Goal: Transaction & Acquisition: Obtain resource

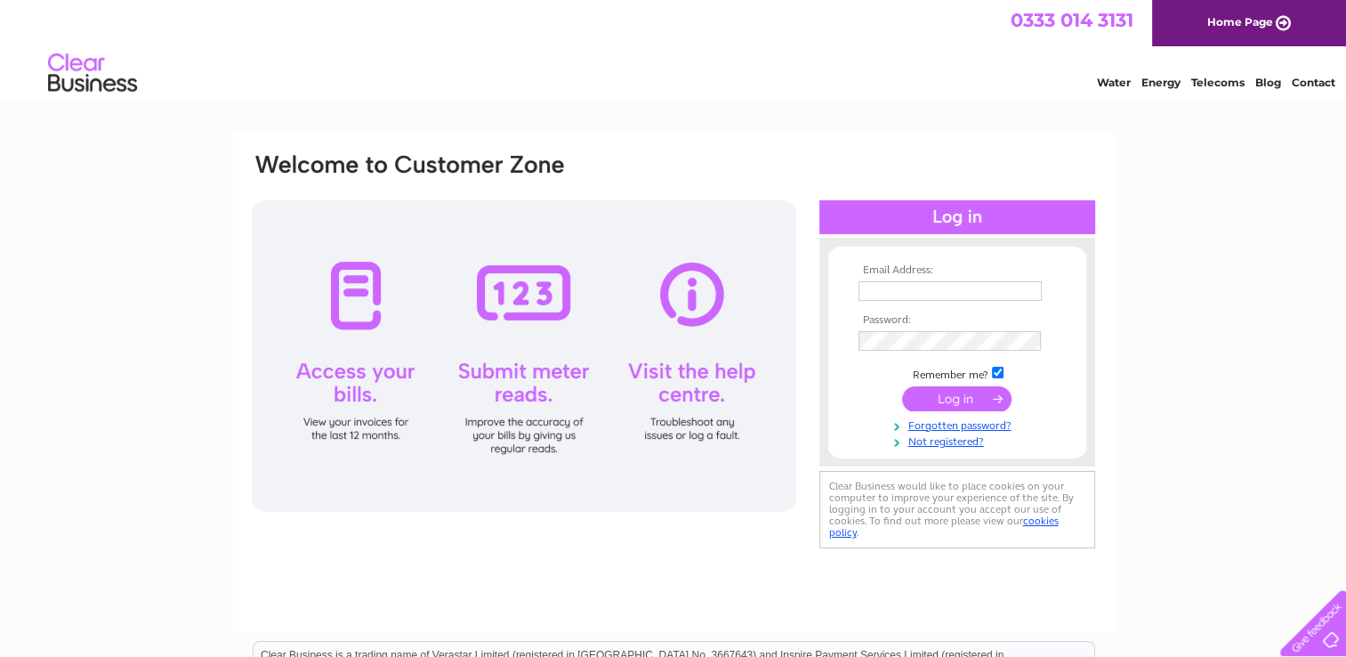
type input "utilities@vetpartners.co.uk"
click at [964, 392] on input "submit" at bounding box center [956, 398] width 109 height 25
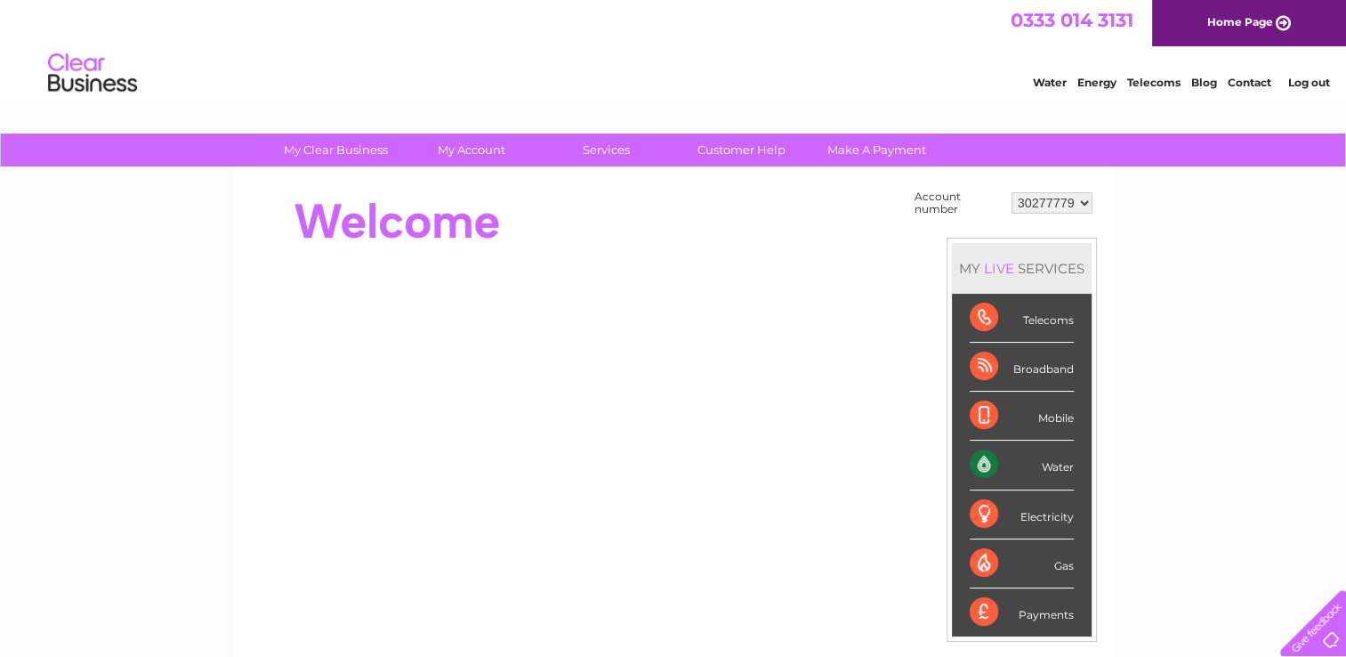
click at [1065, 208] on select "30277779" at bounding box center [1052, 202] width 81 height 21
click at [1081, 201] on select "30277779" at bounding box center [1052, 202] width 81 height 21
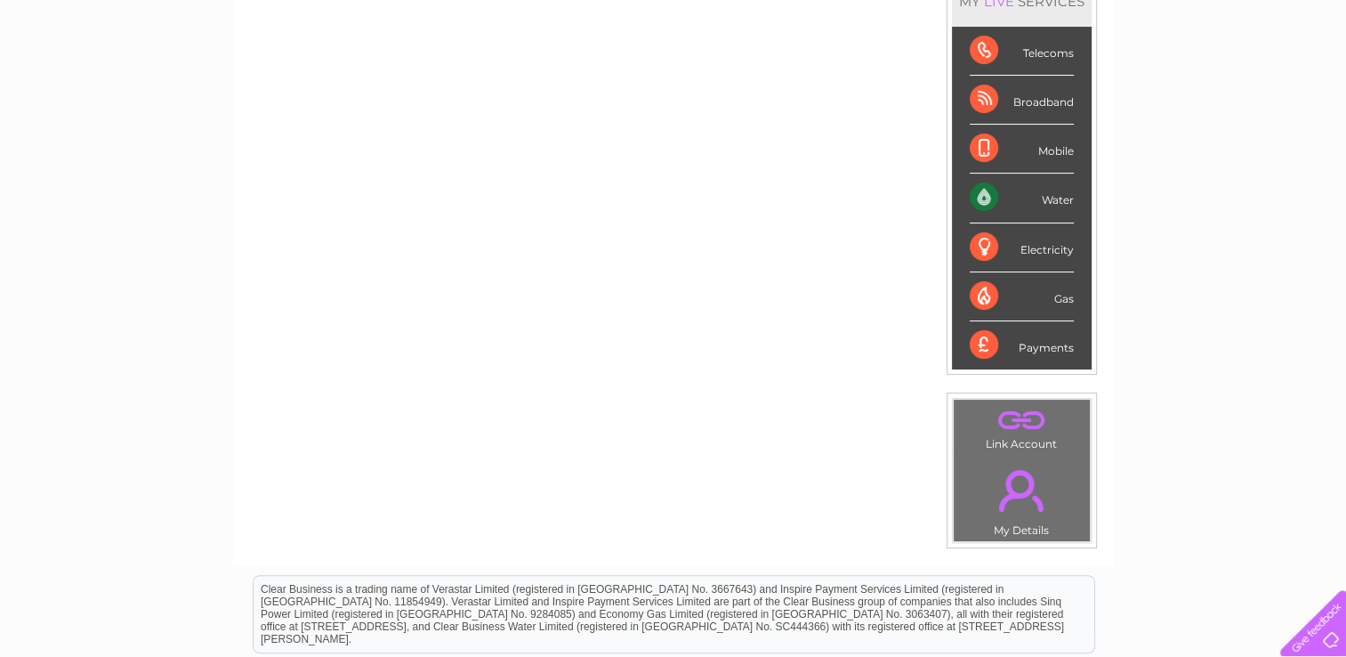
scroll to position [89, 0]
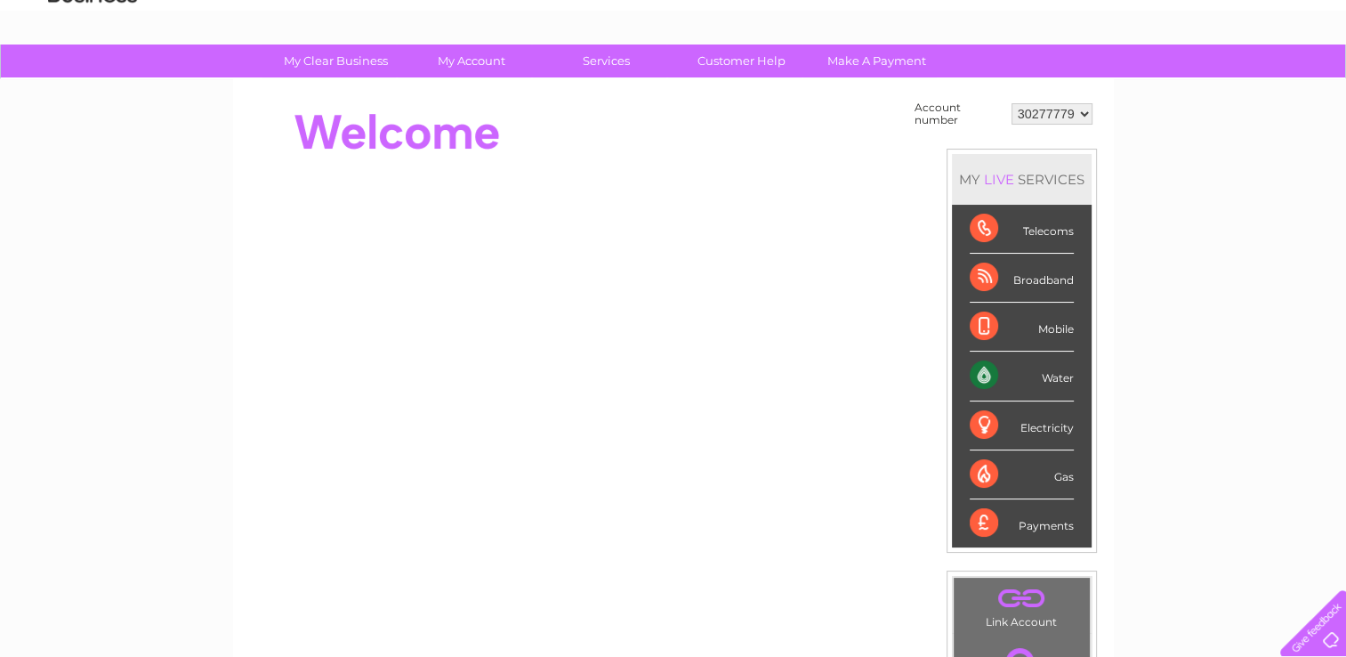
click at [1067, 109] on select "30277779" at bounding box center [1052, 113] width 81 height 21
click at [1012, 103] on select "30277779" at bounding box center [1052, 113] width 81 height 21
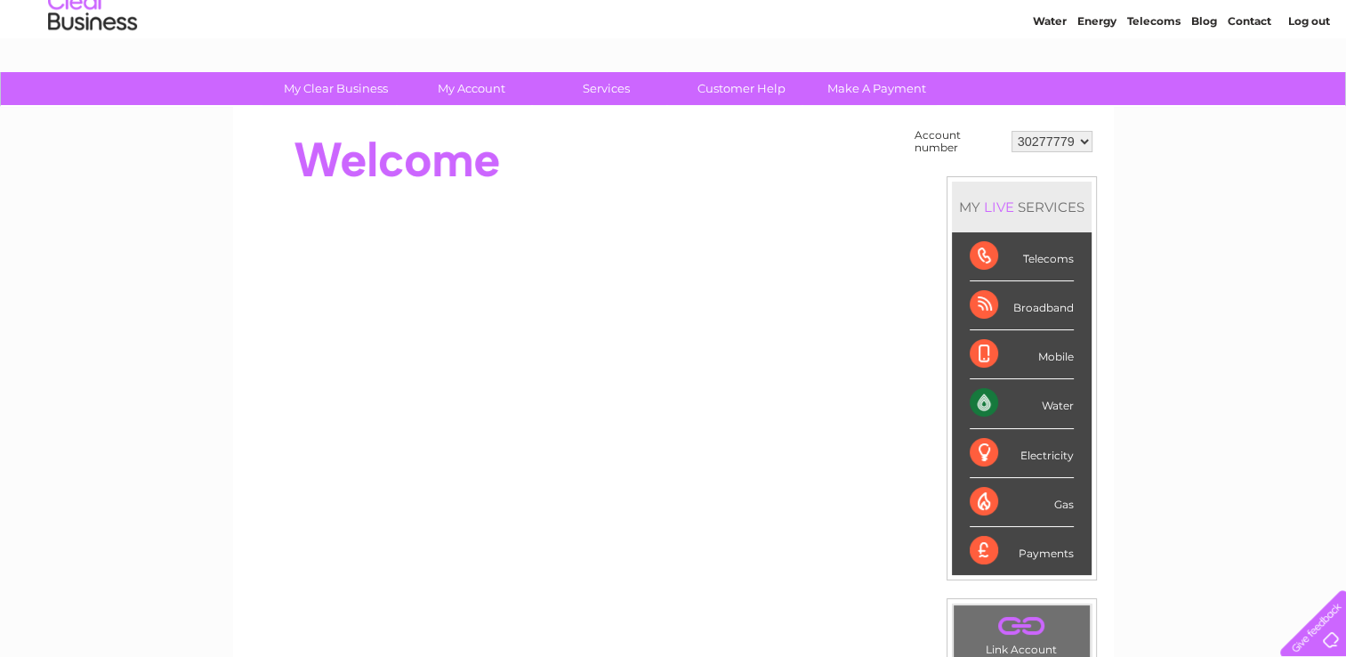
scroll to position [45, 0]
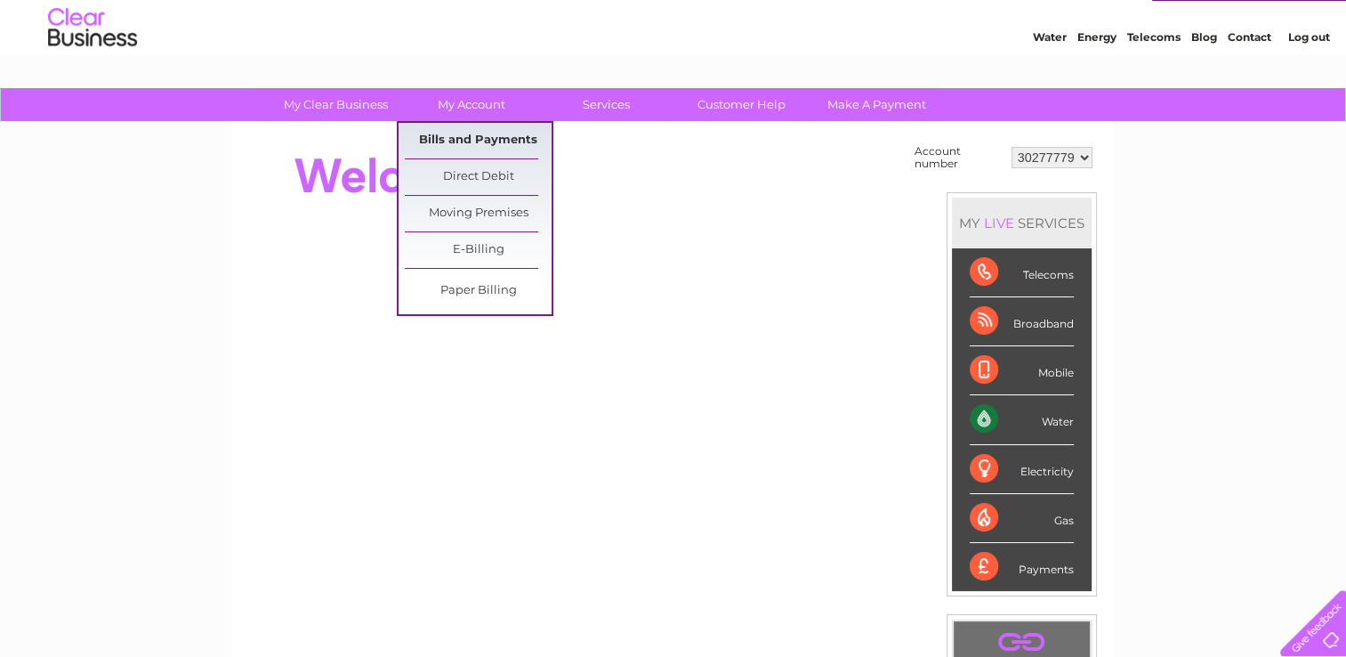
click at [505, 143] on link "Bills and Payments" at bounding box center [478, 141] width 147 height 36
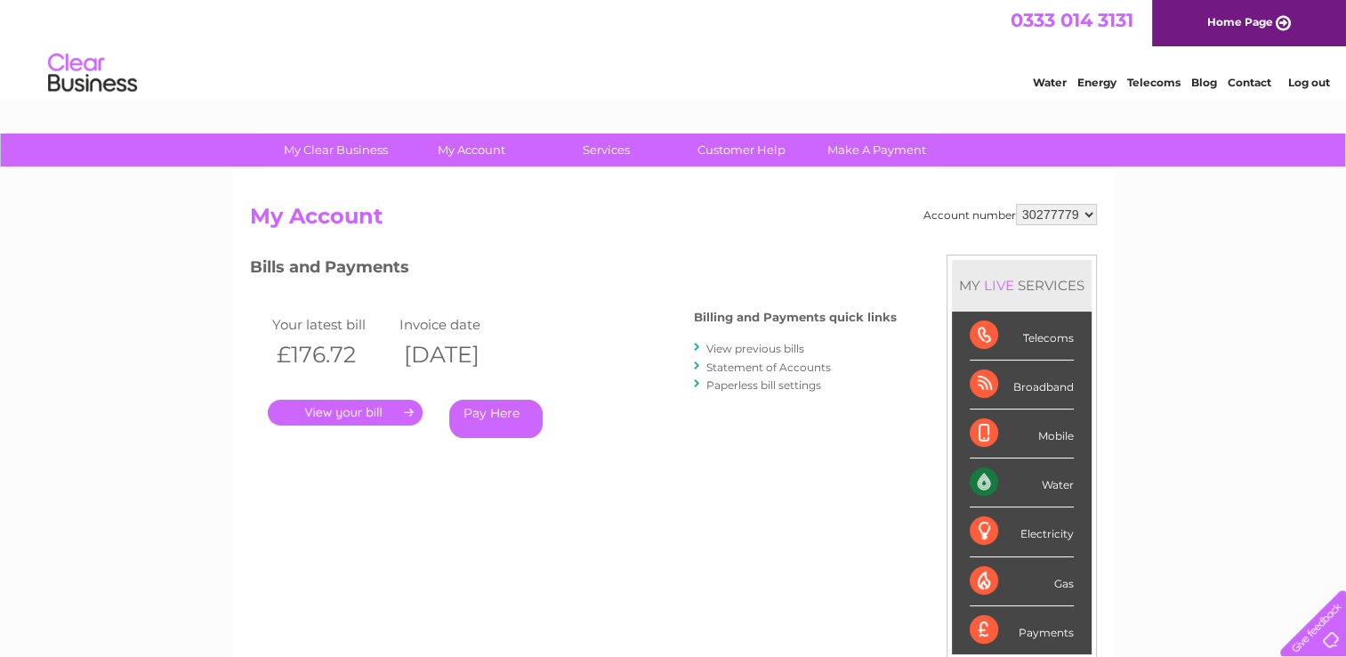
click at [672, 237] on h2 "My Account" at bounding box center [673, 221] width 847 height 34
click at [384, 410] on link "." at bounding box center [345, 413] width 155 height 26
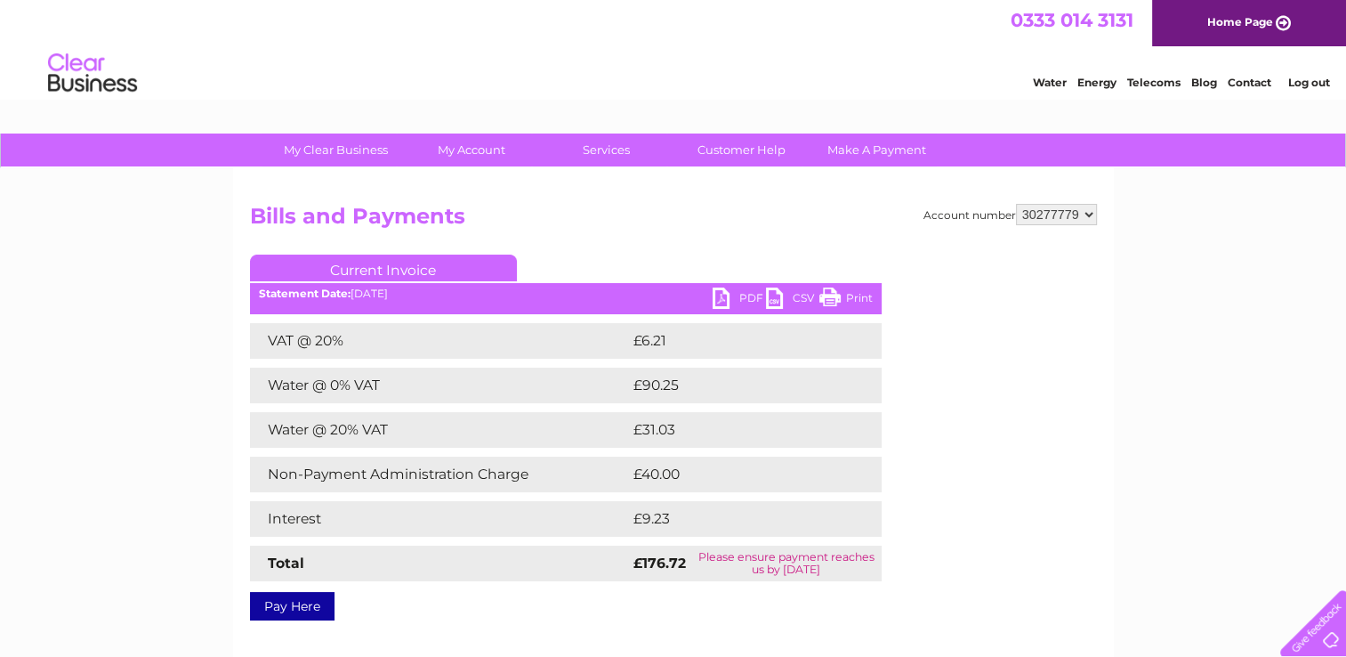
drag, startPoint x: 776, startPoint y: 554, endPoint x: 831, endPoint y: 552, distance: 55.2
click at [831, 552] on td "Please ensure payment reaches us by 11 September 2025" at bounding box center [786, 564] width 190 height 36
click at [740, 297] on link "PDF" at bounding box center [739, 300] width 53 height 26
click at [598, 195] on div "Account number 30277779 Bills and Payments Current Invoice PDF CSV Print VAT @ …" at bounding box center [673, 417] width 881 height 498
click at [392, 271] on link "Current Invoice" at bounding box center [383, 268] width 267 height 27
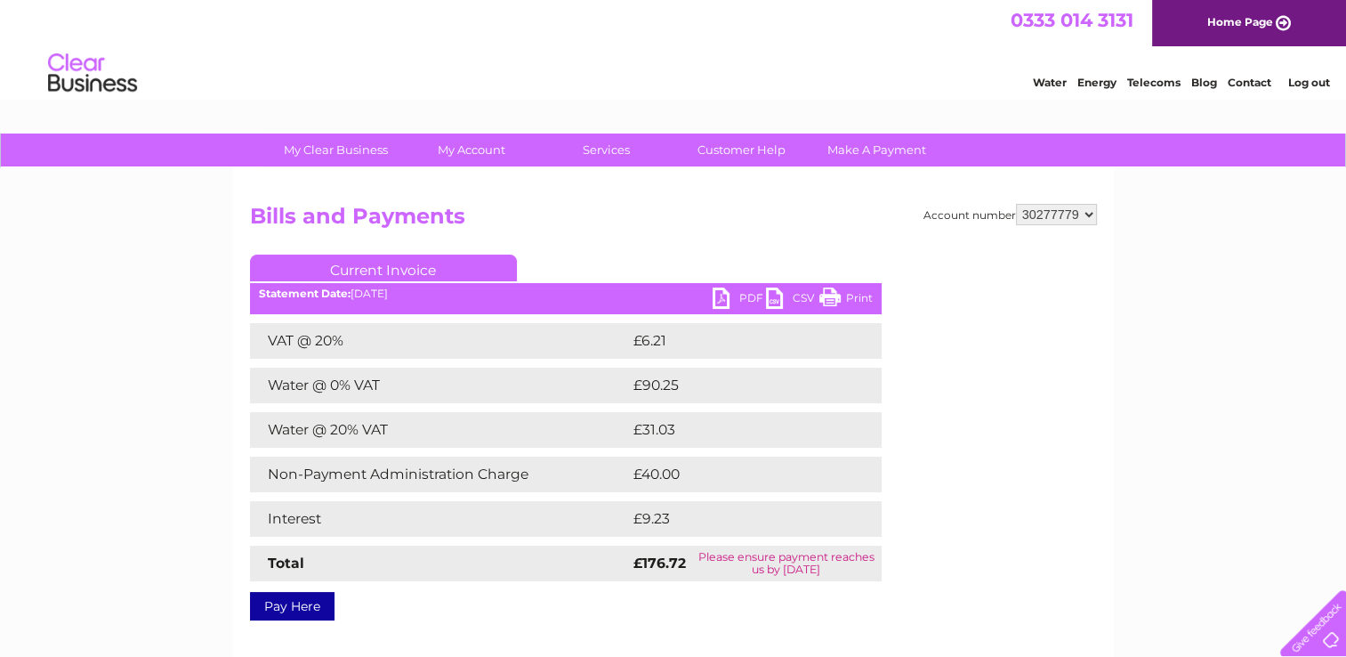
click at [399, 263] on link "Current Invoice" at bounding box center [383, 268] width 267 height 27
click at [509, 214] on h2 "Bills and Payments" at bounding box center [673, 221] width 847 height 34
click at [305, 606] on link "Pay Here" at bounding box center [292, 606] width 85 height 28
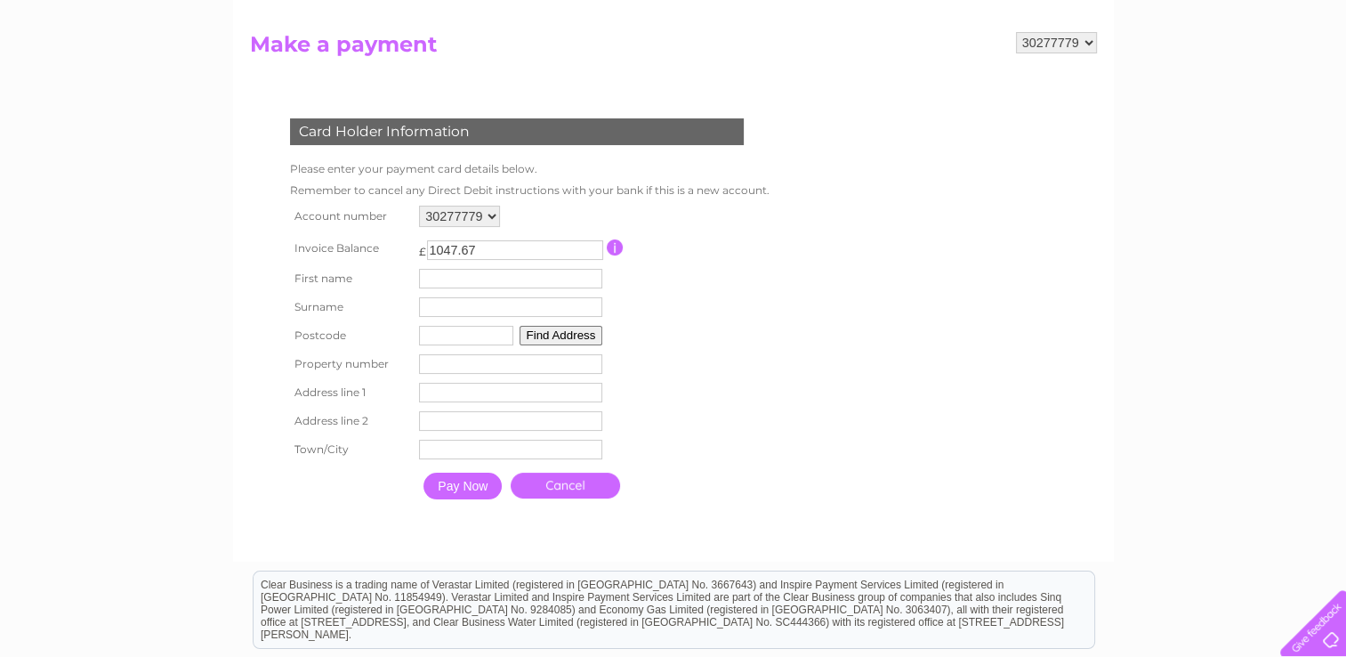
scroll to position [178, 0]
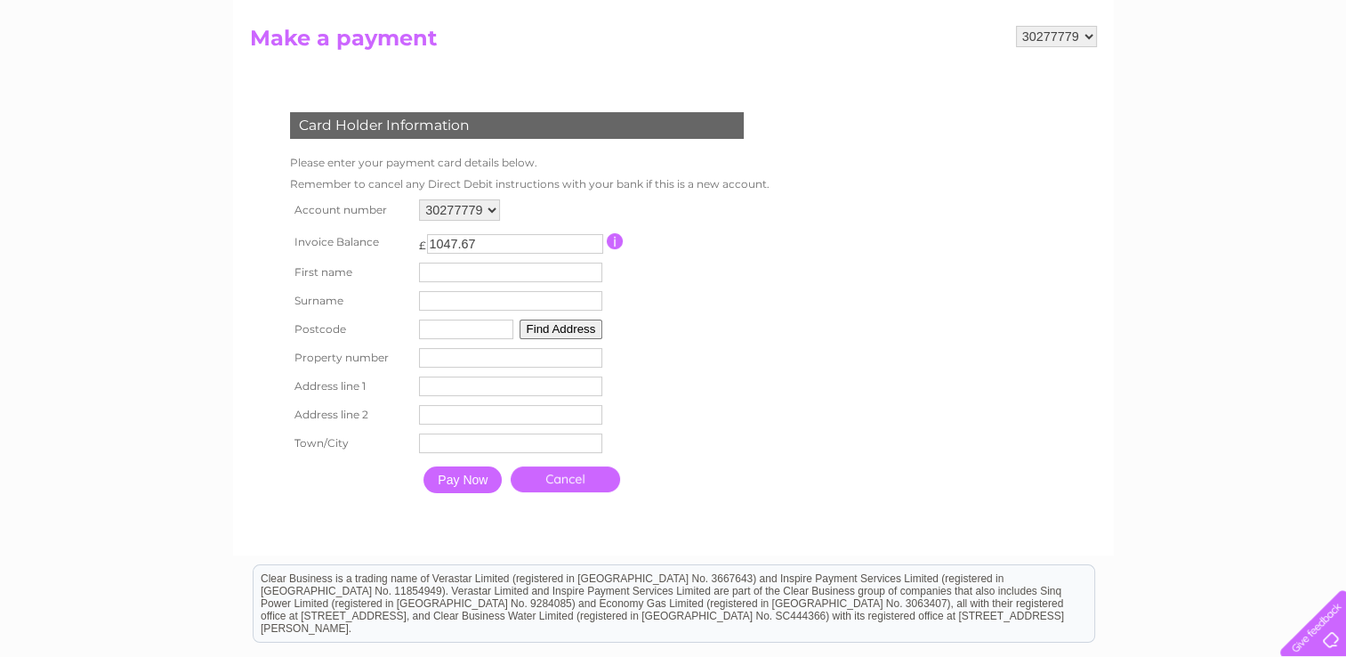
click at [463, 206] on select "30277779" at bounding box center [459, 209] width 81 height 21
click at [478, 203] on select "30277779" at bounding box center [459, 209] width 81 height 21
click at [570, 184] on td "Remember to cancel any Direct Debit instructions with your bank if this is a ne…" at bounding box center [530, 184] width 489 height 21
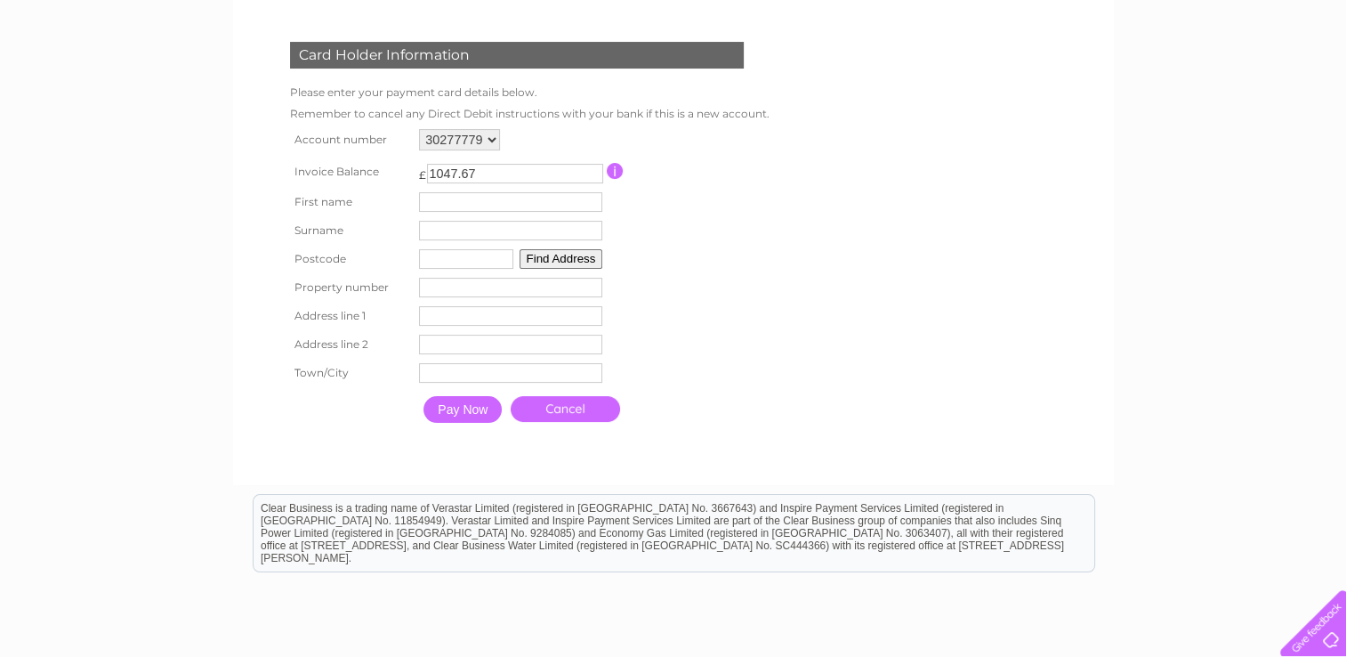
scroll to position [356, 0]
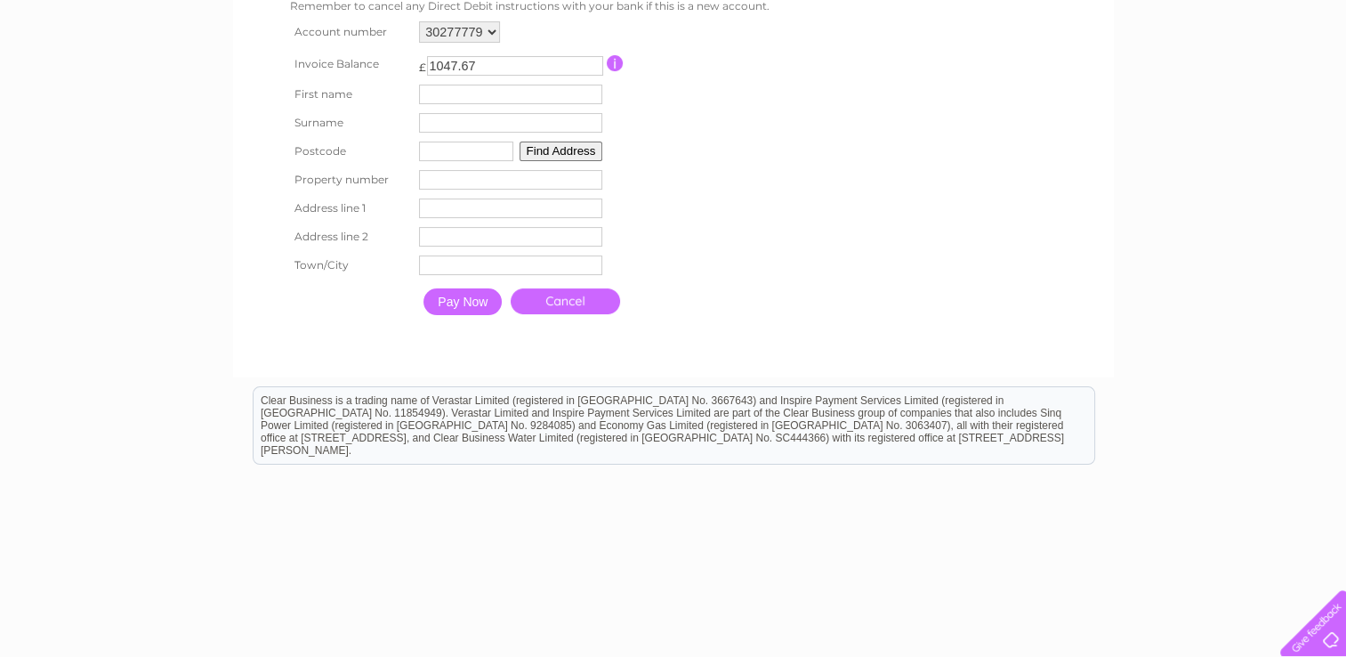
click at [584, 301] on link "Cancel" at bounding box center [565, 301] width 109 height 26
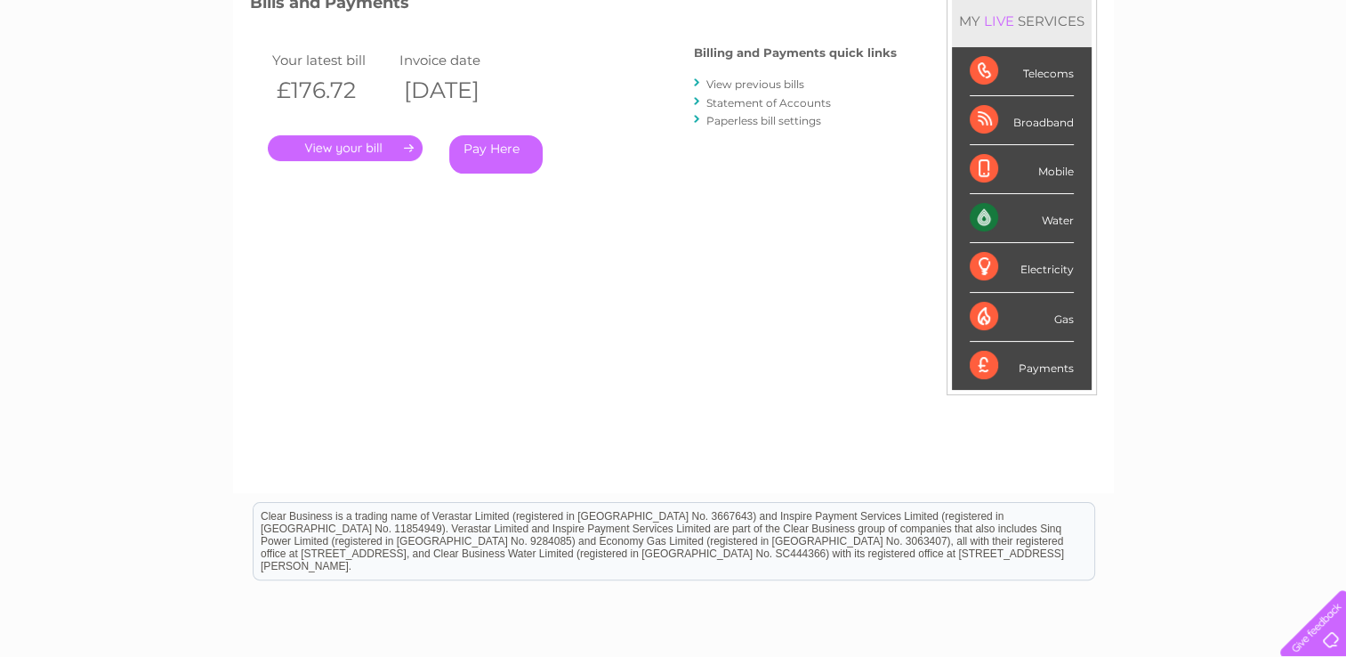
scroll to position [267, 0]
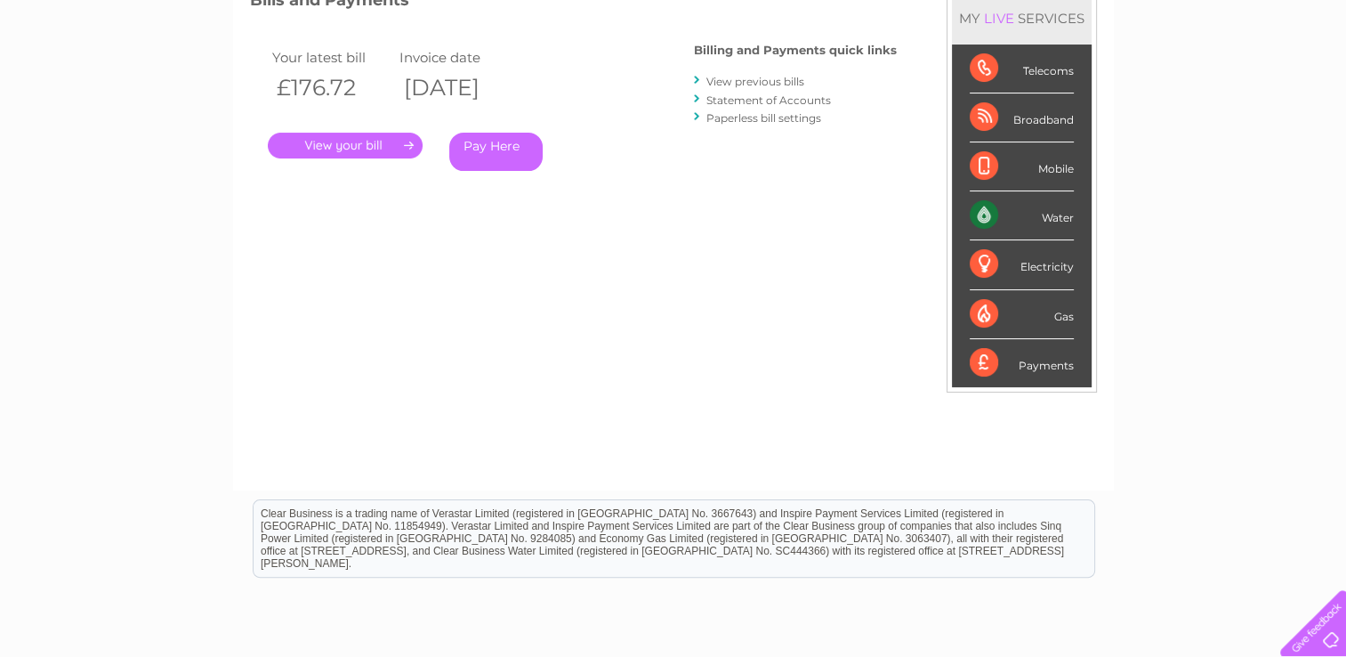
click at [983, 358] on div "Payments" at bounding box center [1022, 363] width 104 height 48
click at [986, 221] on div "Water" at bounding box center [1022, 215] width 104 height 49
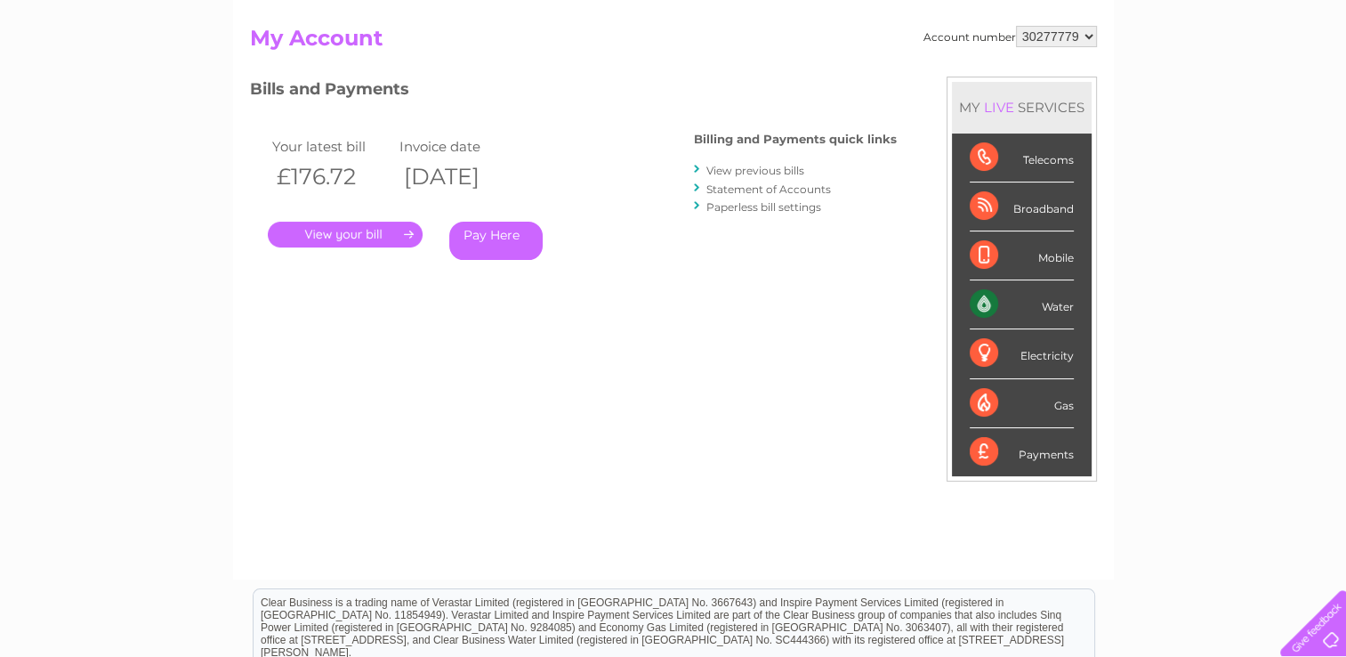
click at [497, 404] on div "Account number 30277779 My Account MY LIVE SERVICES Telecoms Broadband Mobile W…" at bounding box center [673, 294] width 847 height 536
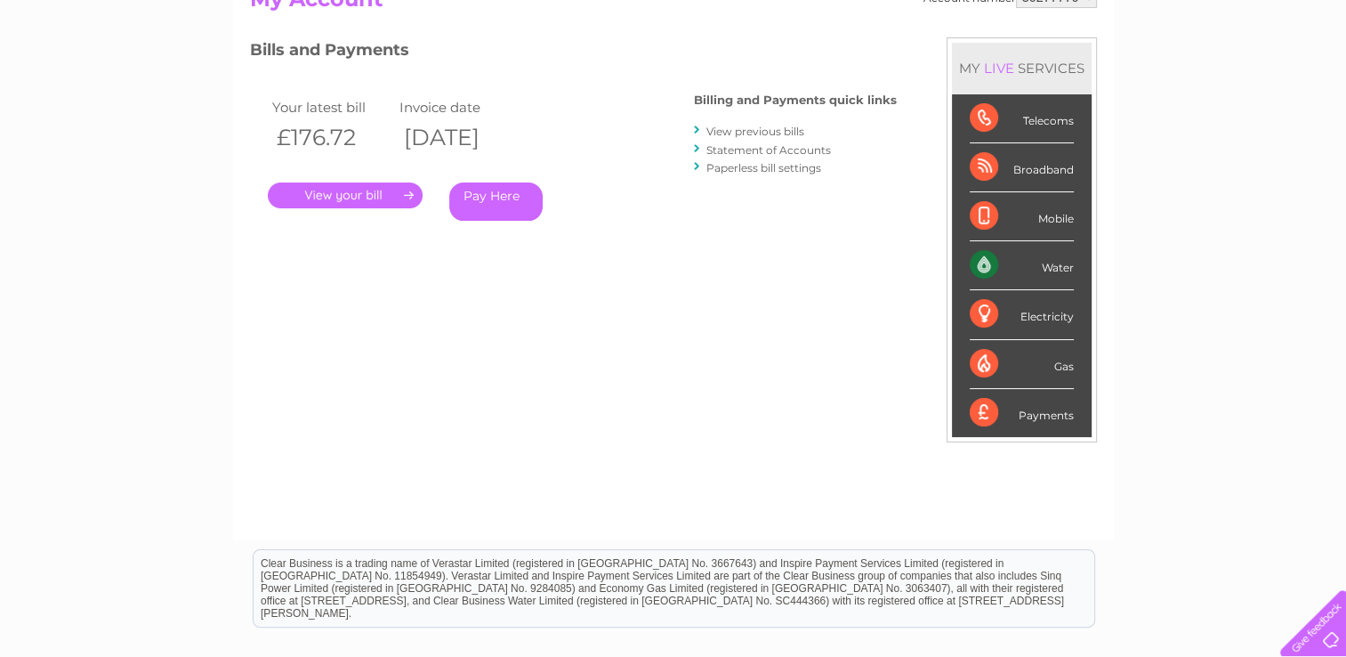
scroll to position [0, 0]
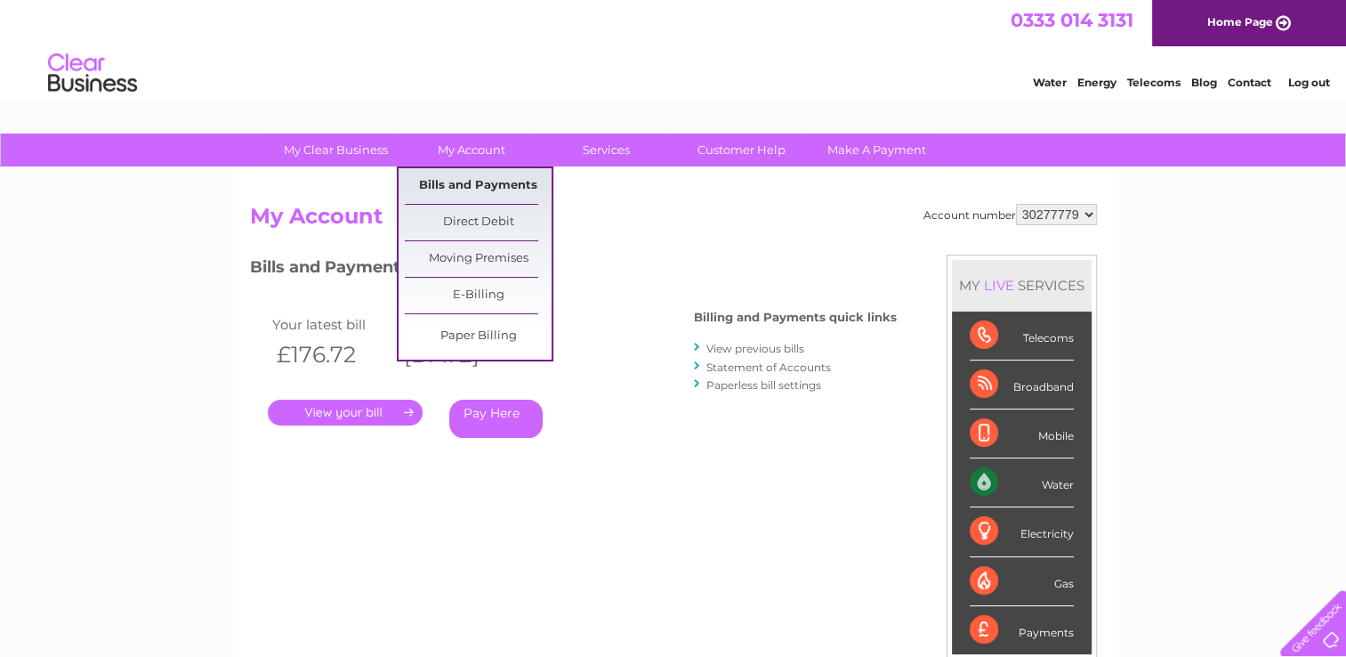
click at [486, 184] on link "Bills and Payments" at bounding box center [478, 186] width 147 height 36
click at [514, 190] on link "Bills and Payments" at bounding box center [478, 186] width 147 height 36
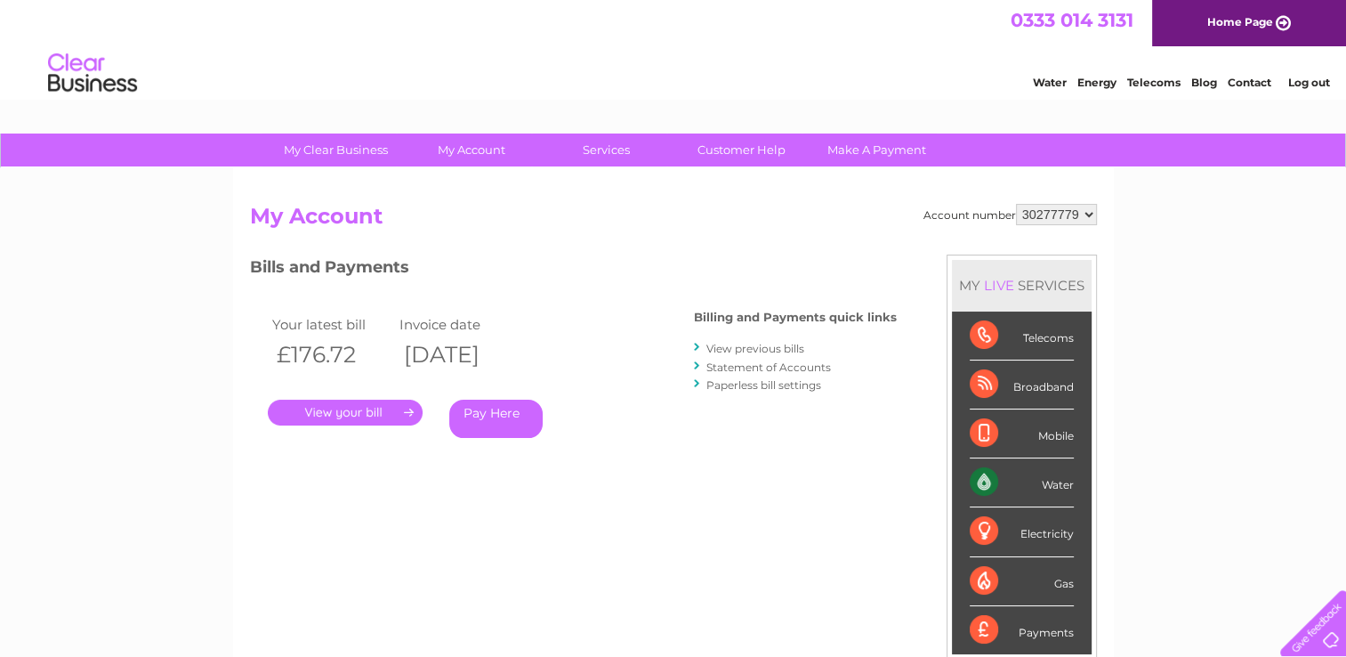
scroll to position [267, 0]
click at [782, 344] on link "View previous bills" at bounding box center [756, 348] width 98 height 13
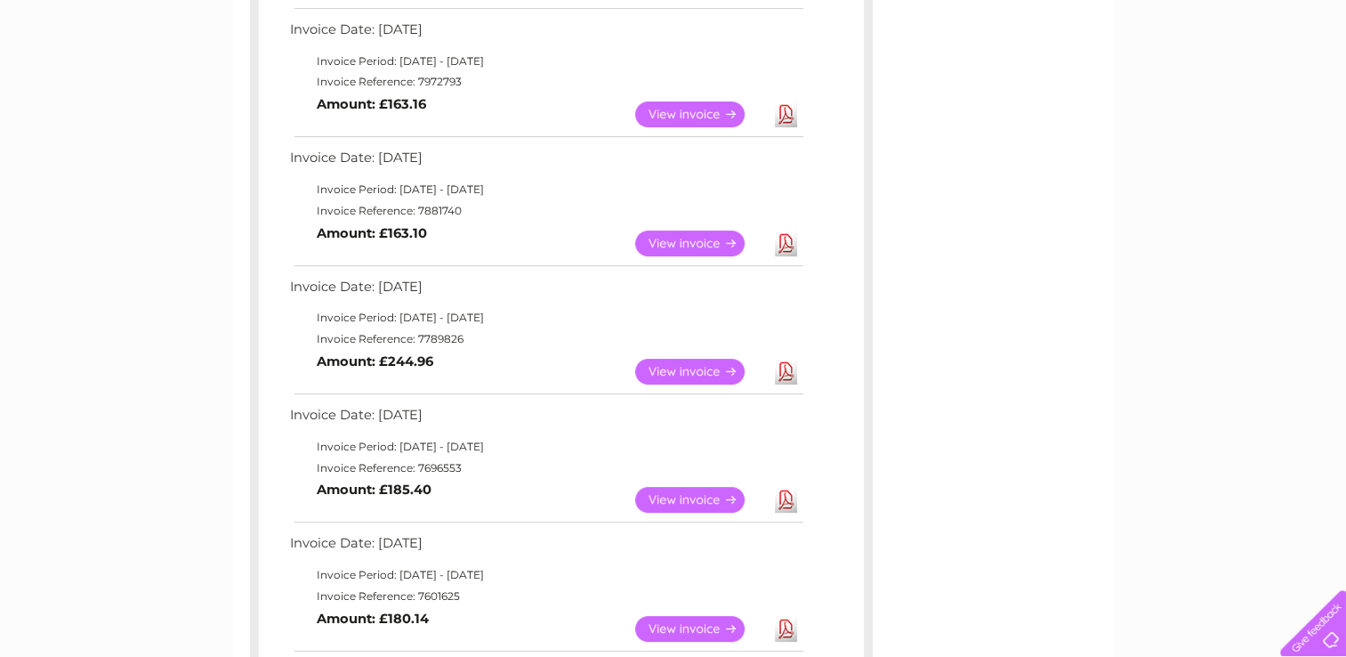
scroll to position [534, 0]
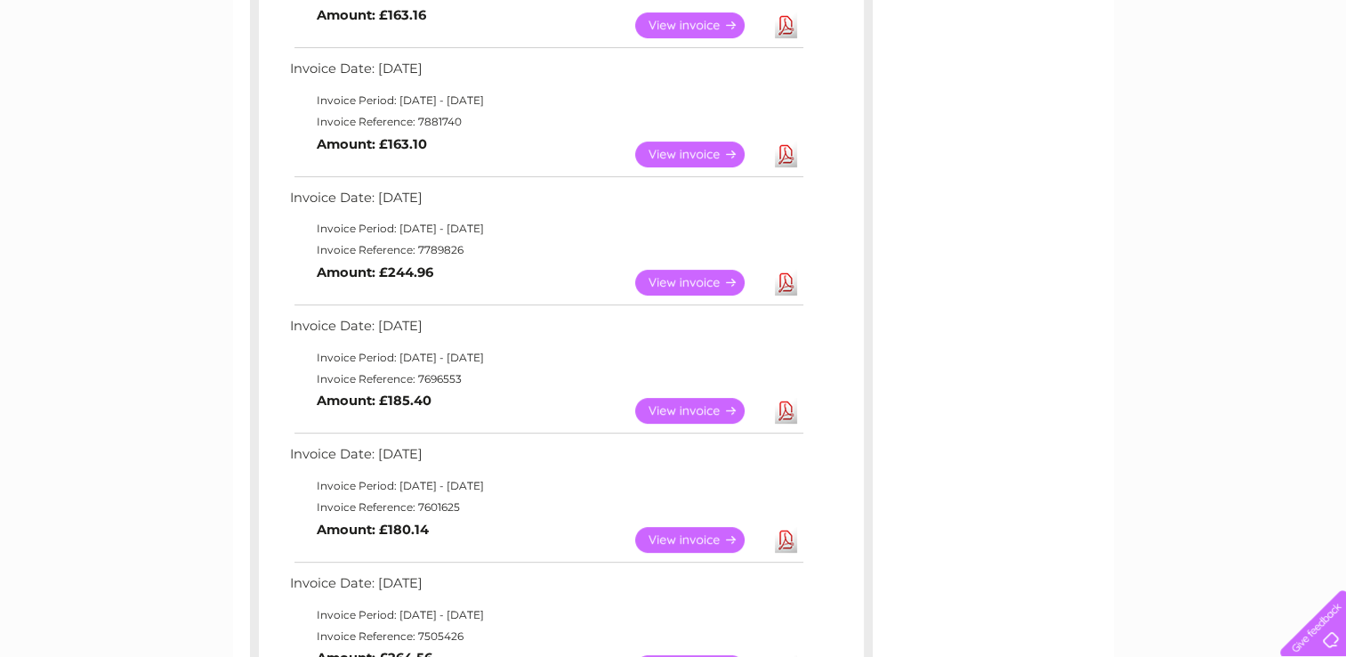
drag, startPoint x: 417, startPoint y: 62, endPoint x: 388, endPoint y: 65, distance: 29.5
click at [388, 65] on td "Invoice Date: 02 July 2025" at bounding box center [546, 73] width 521 height 33
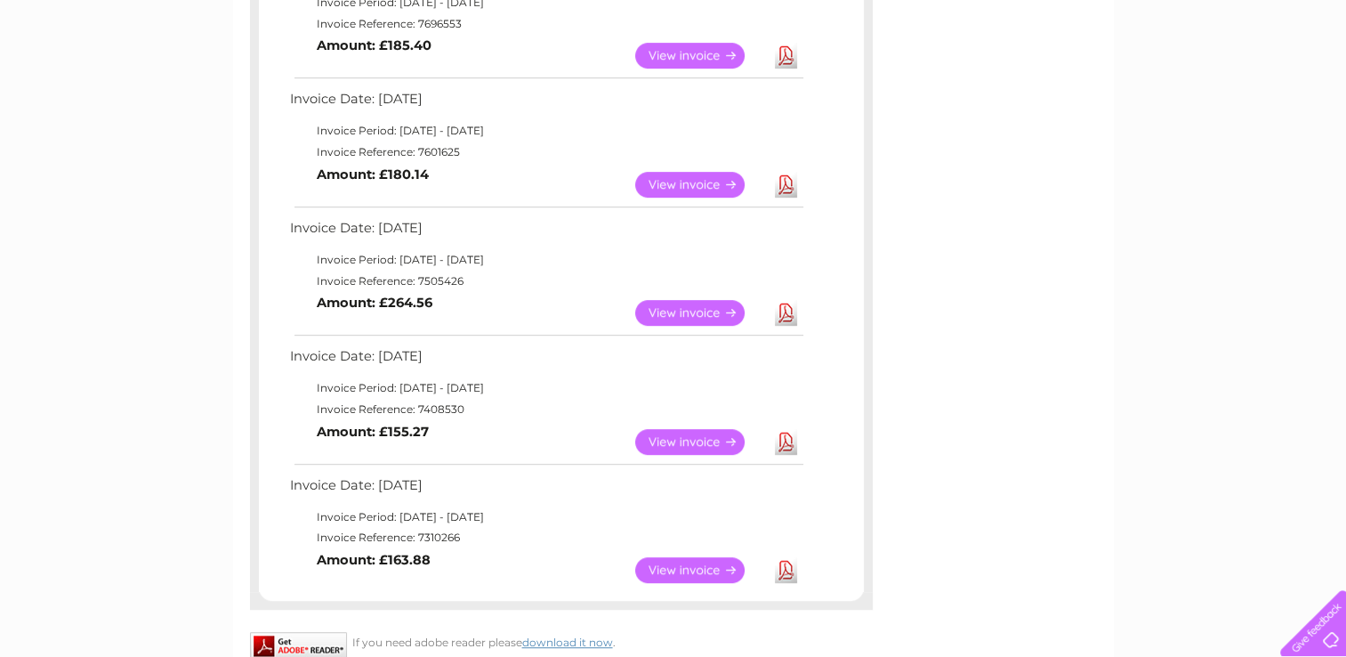
scroll to position [890, 0]
click at [416, 239] on td "Invoice Date: 04 March 2025" at bounding box center [546, 231] width 521 height 33
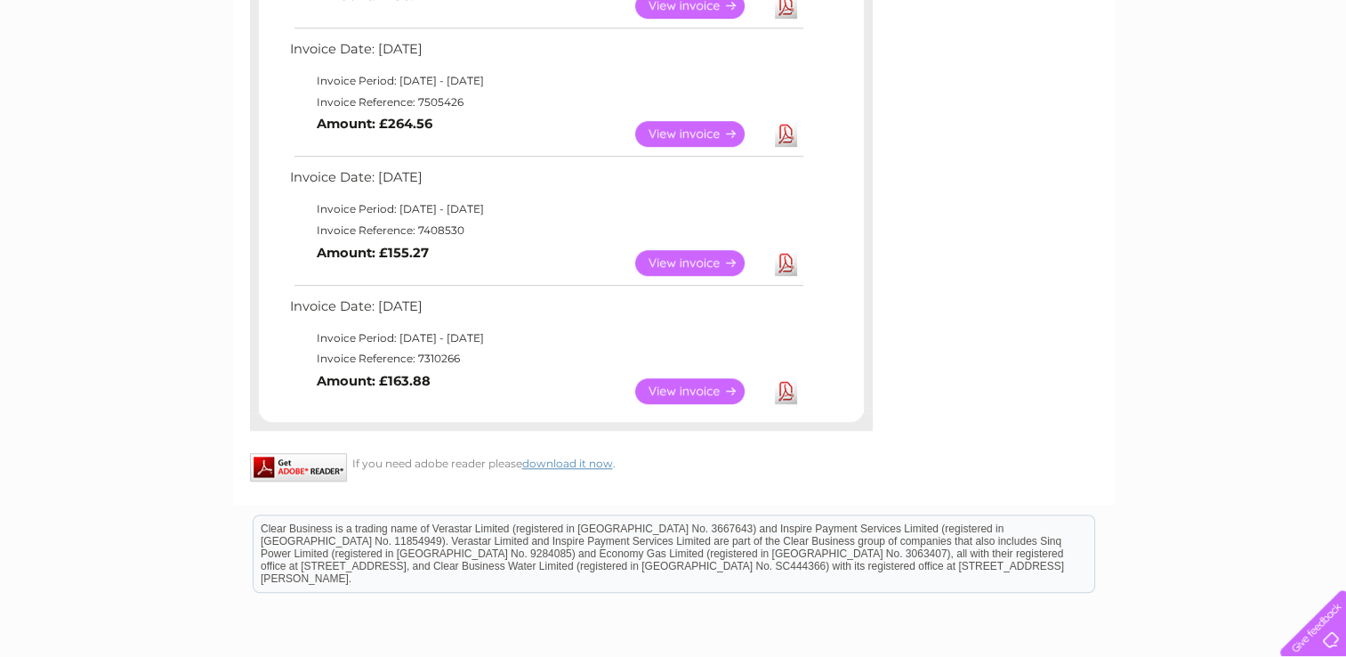
scroll to position [1157, 0]
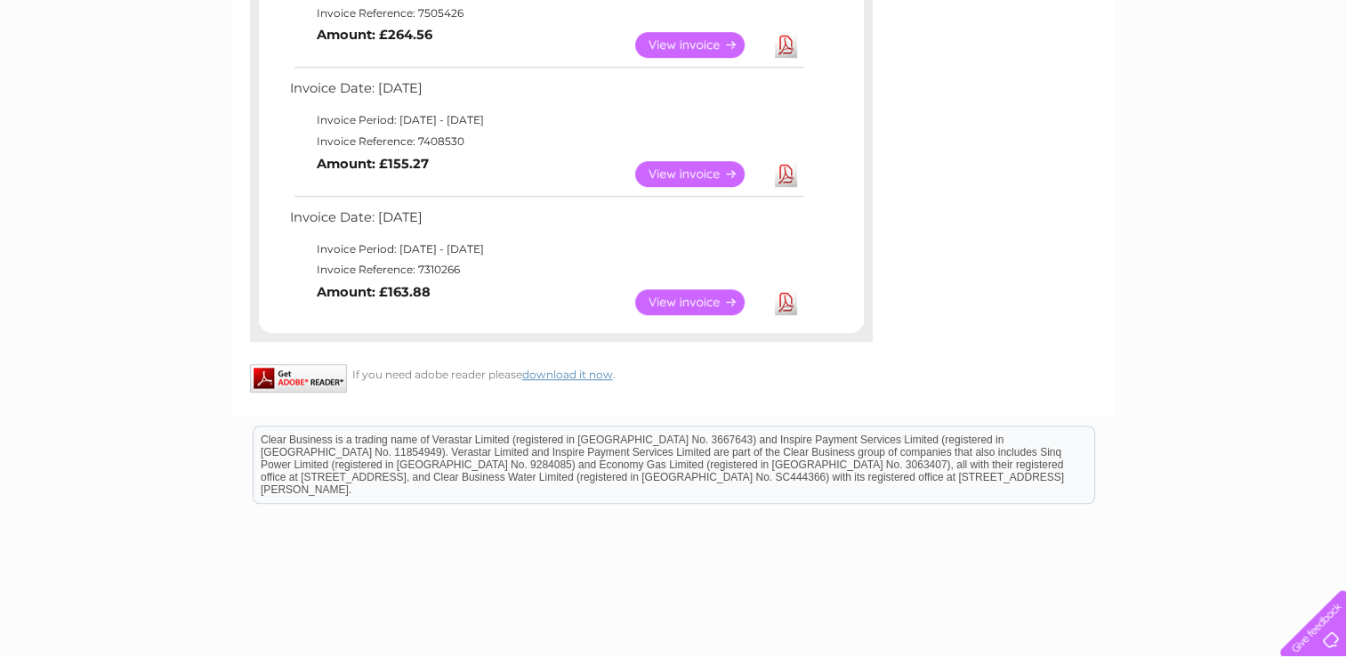
click at [415, 220] on td "Invoice Date: 03 January 2025" at bounding box center [546, 222] width 521 height 33
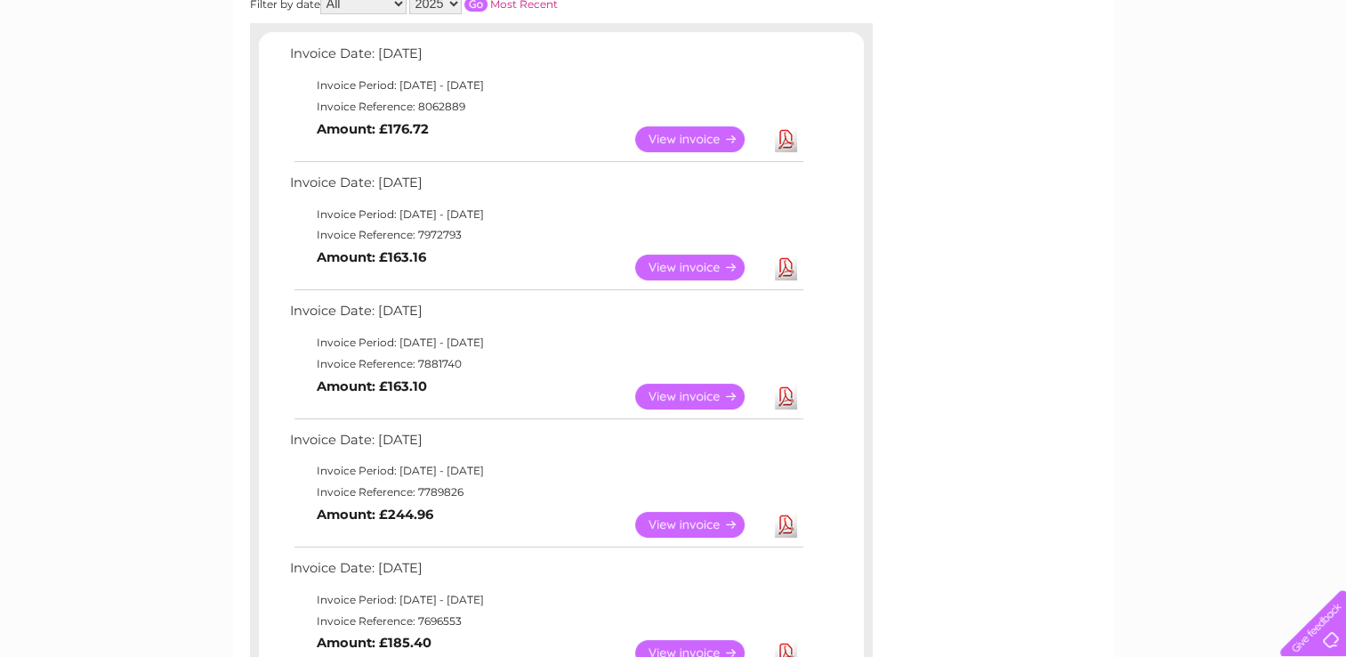
scroll to position [267, 0]
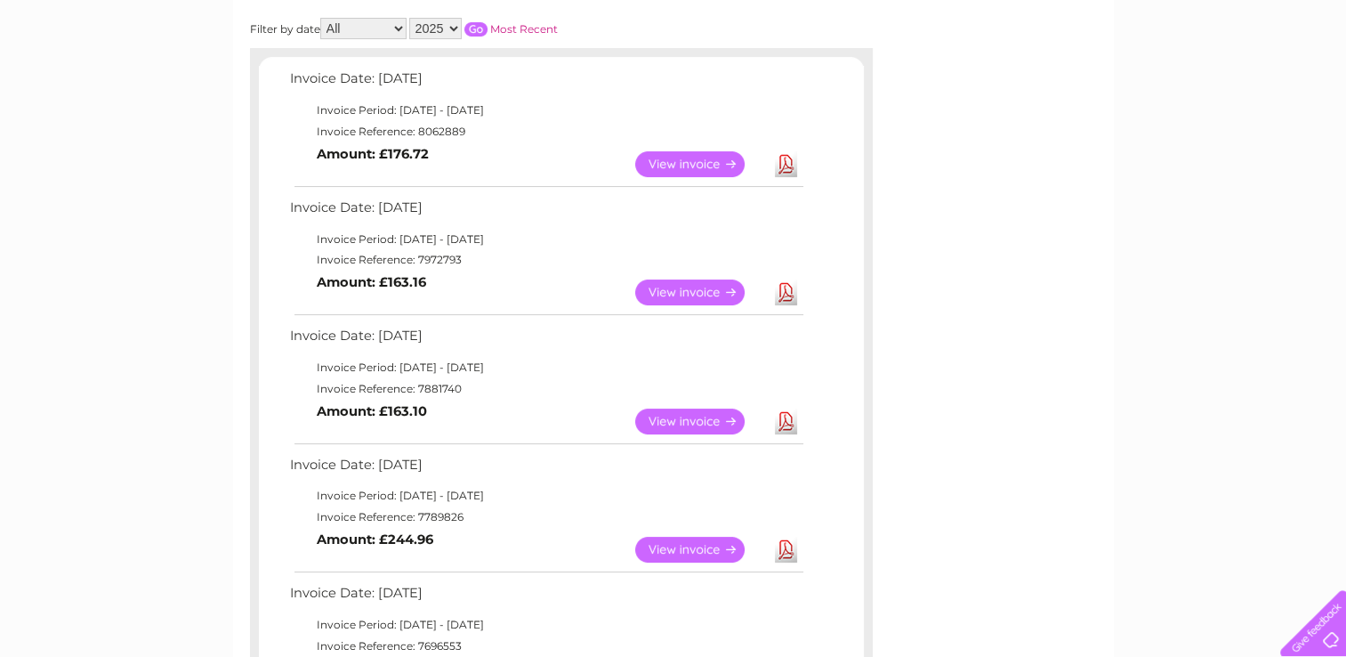
click at [447, 29] on select "2025 2024 2023" at bounding box center [435, 28] width 53 height 21
click at [411, 18] on select "2025 2024 2023" at bounding box center [435, 28] width 53 height 21
click at [473, 23] on input "button" at bounding box center [476, 29] width 23 height 14
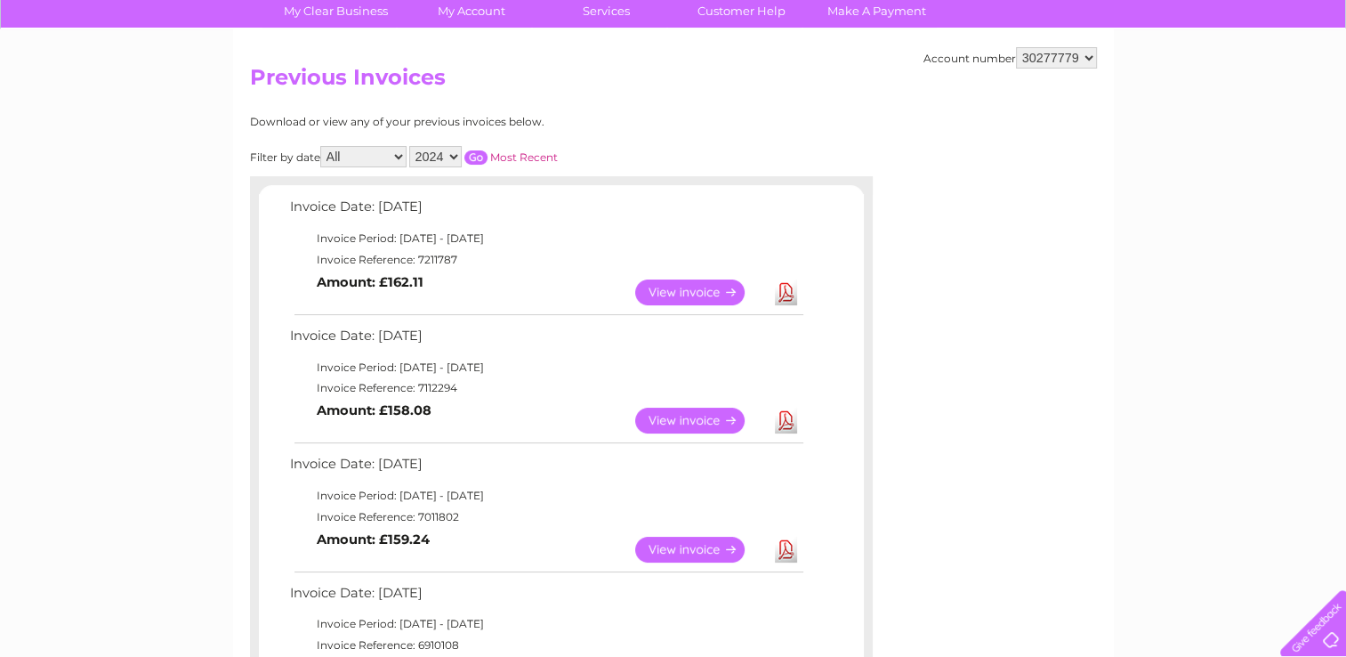
scroll to position [0, 0]
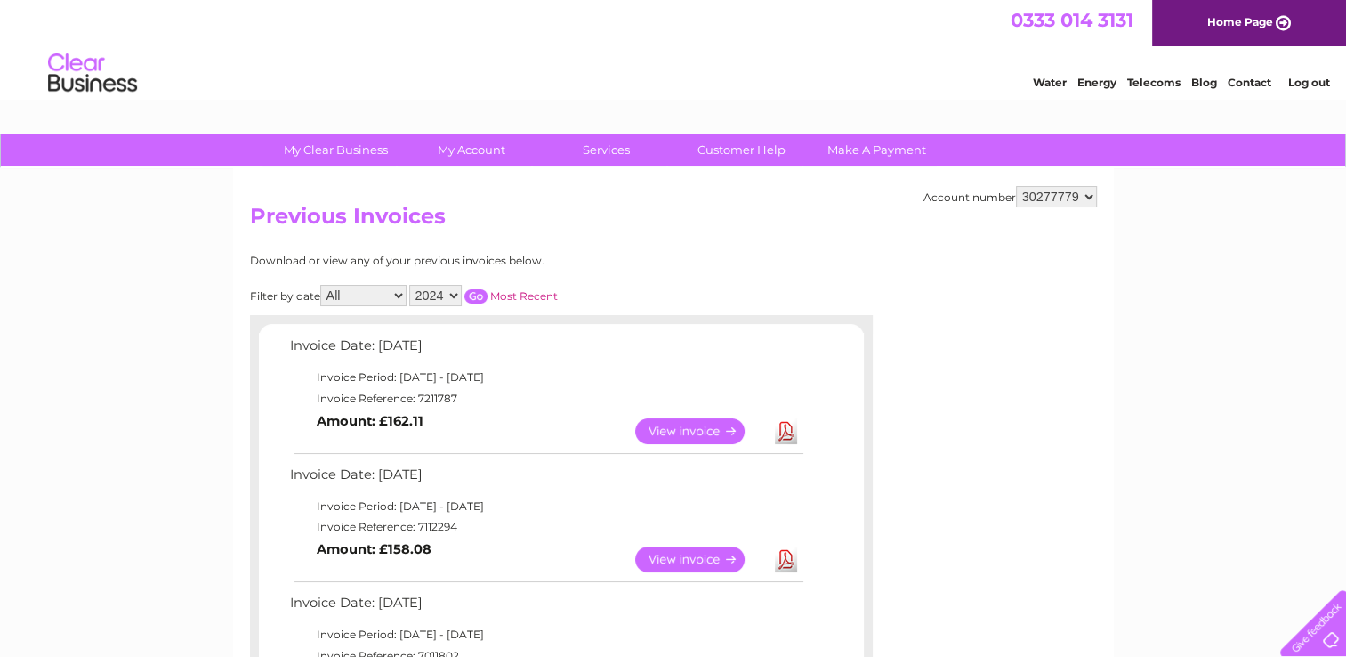
click at [440, 302] on select "2025 2024 2023" at bounding box center [435, 295] width 53 height 21
click at [411, 285] on select "2025 2024 2023" at bounding box center [435, 295] width 53 height 21
click at [481, 296] on input "button" at bounding box center [476, 296] width 23 height 14
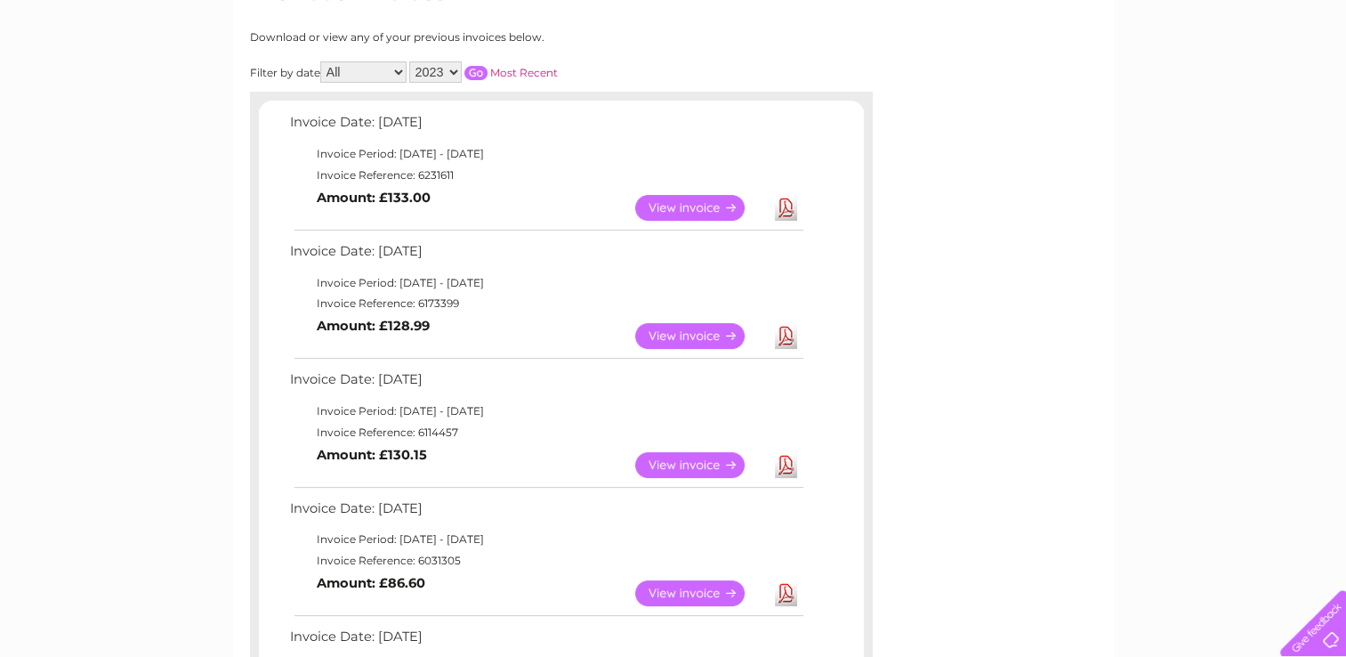
scroll to position [267, 0]
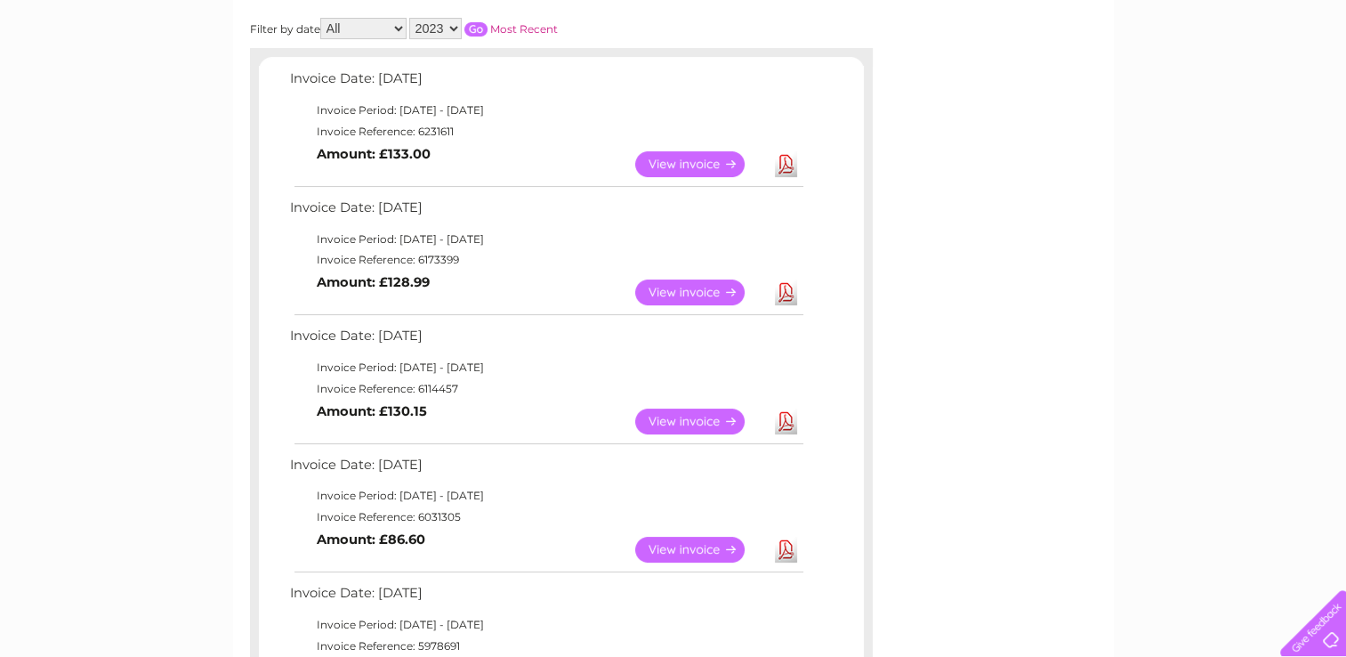
click at [791, 161] on link "Download" at bounding box center [786, 164] width 22 height 26
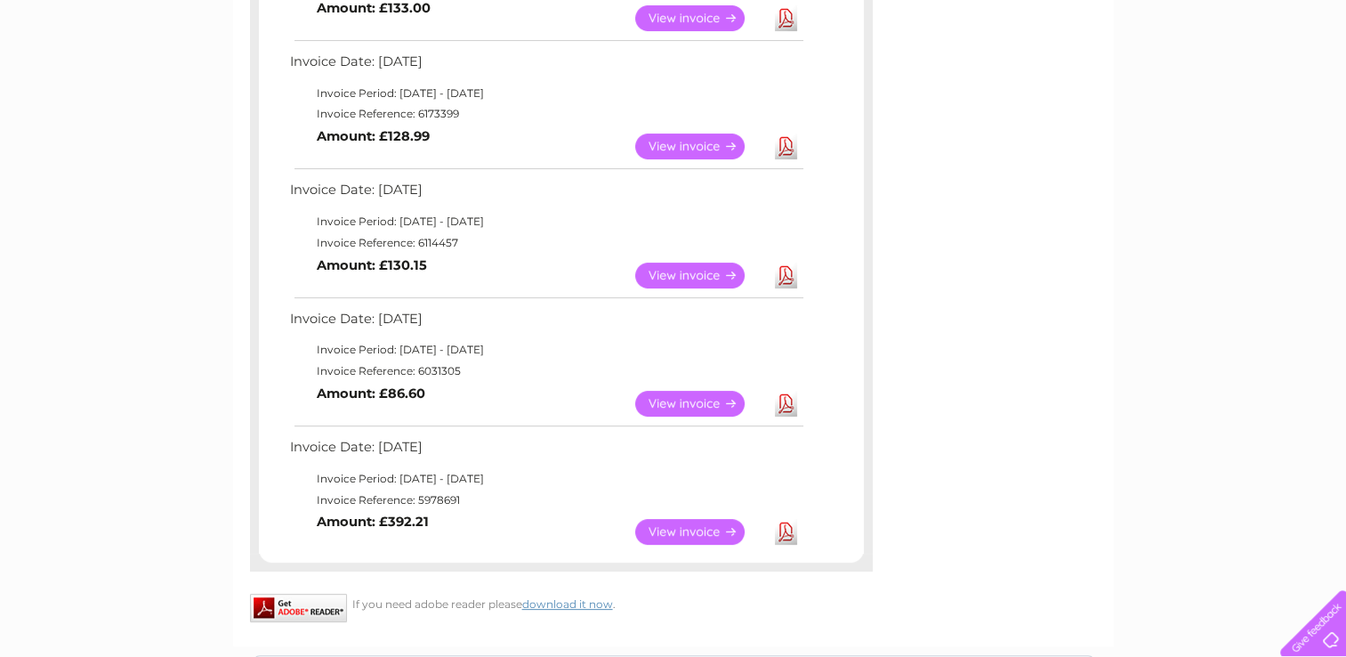
scroll to position [445, 0]
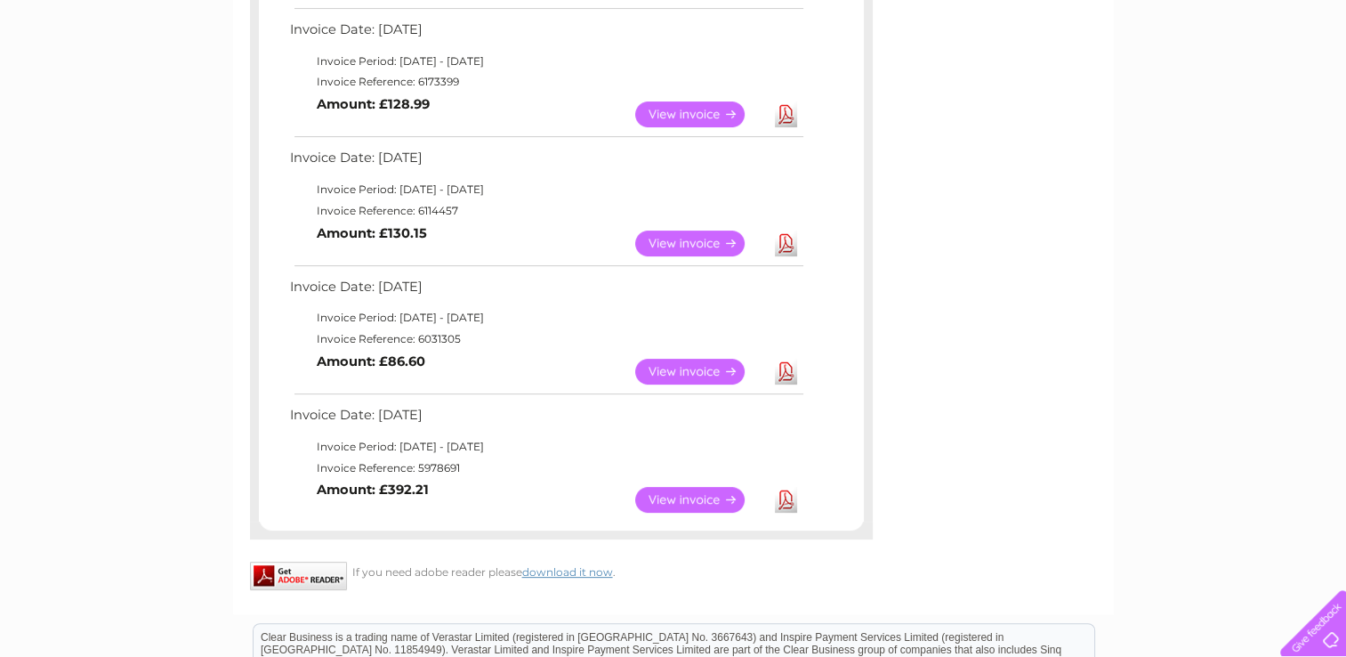
click at [789, 109] on link "Download" at bounding box center [786, 114] width 22 height 26
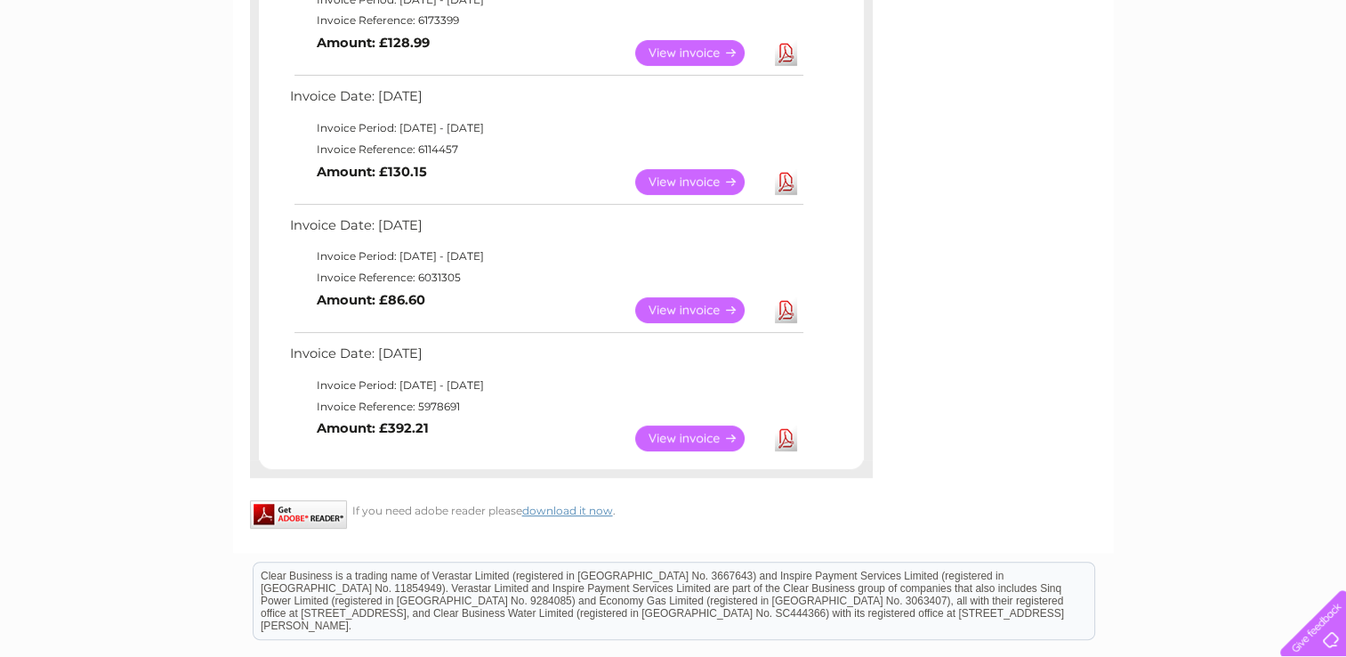
scroll to position [534, 0]
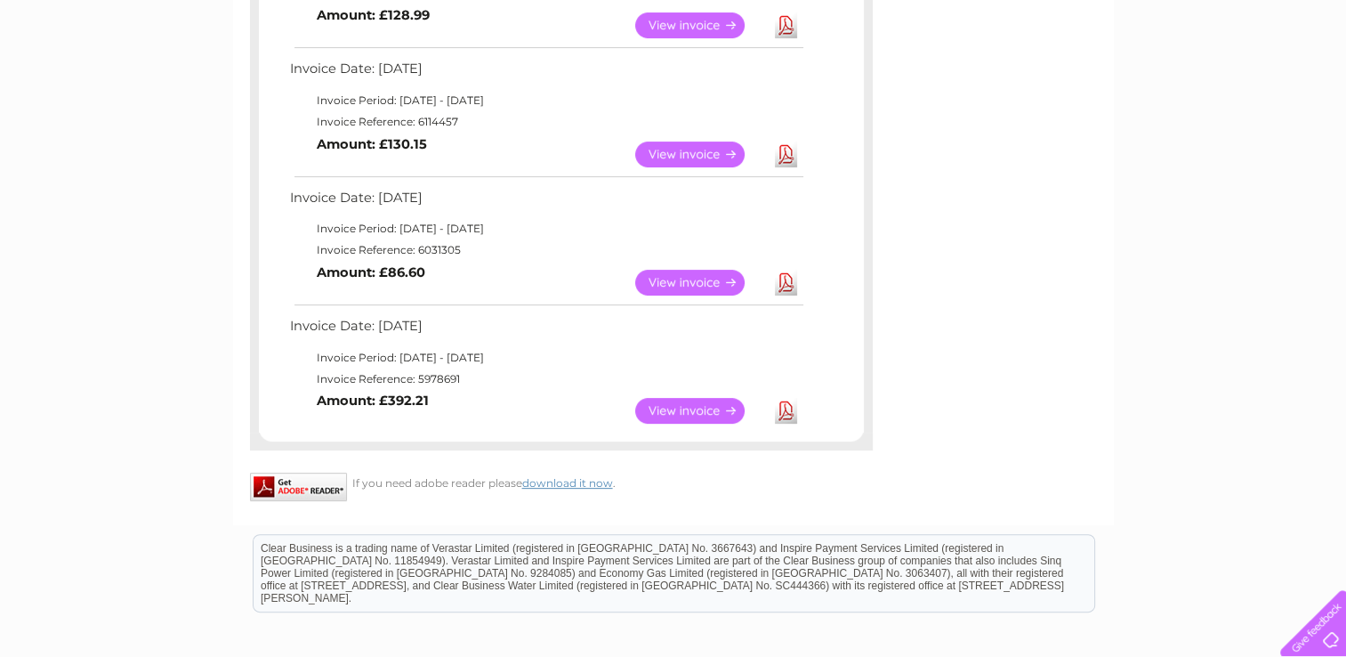
click at [788, 155] on link "Download" at bounding box center [786, 154] width 22 height 26
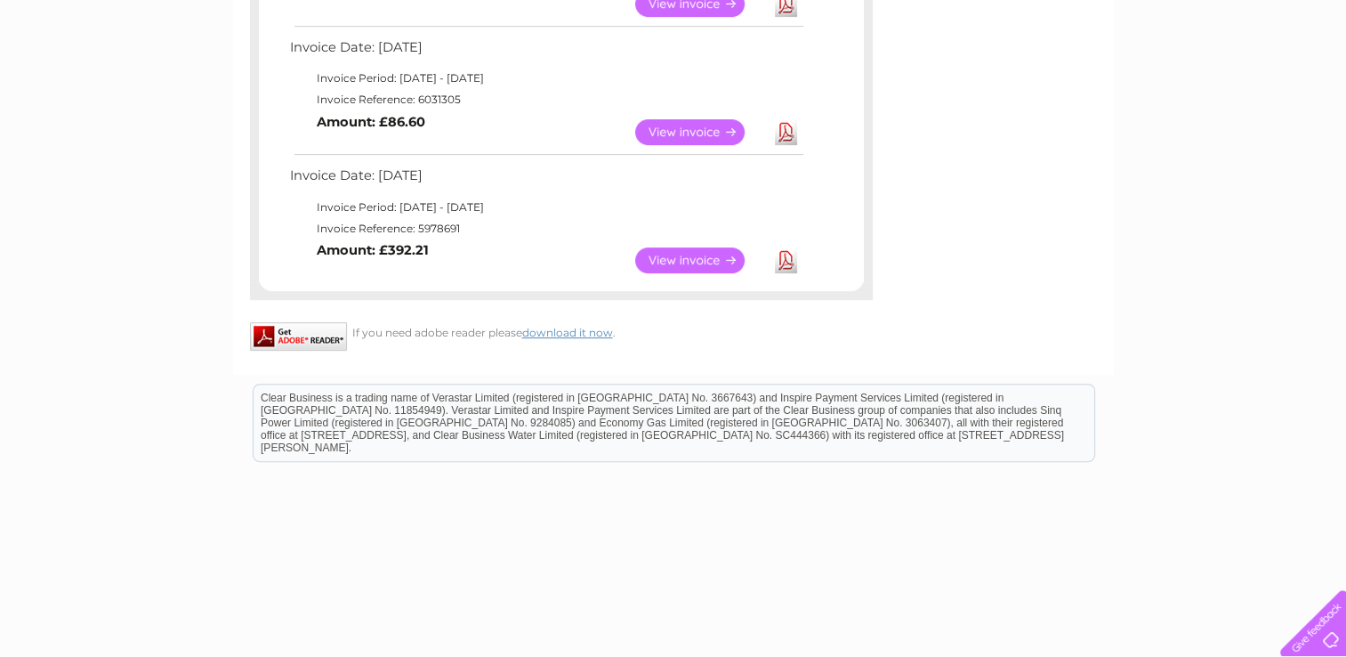
scroll to position [712, 0]
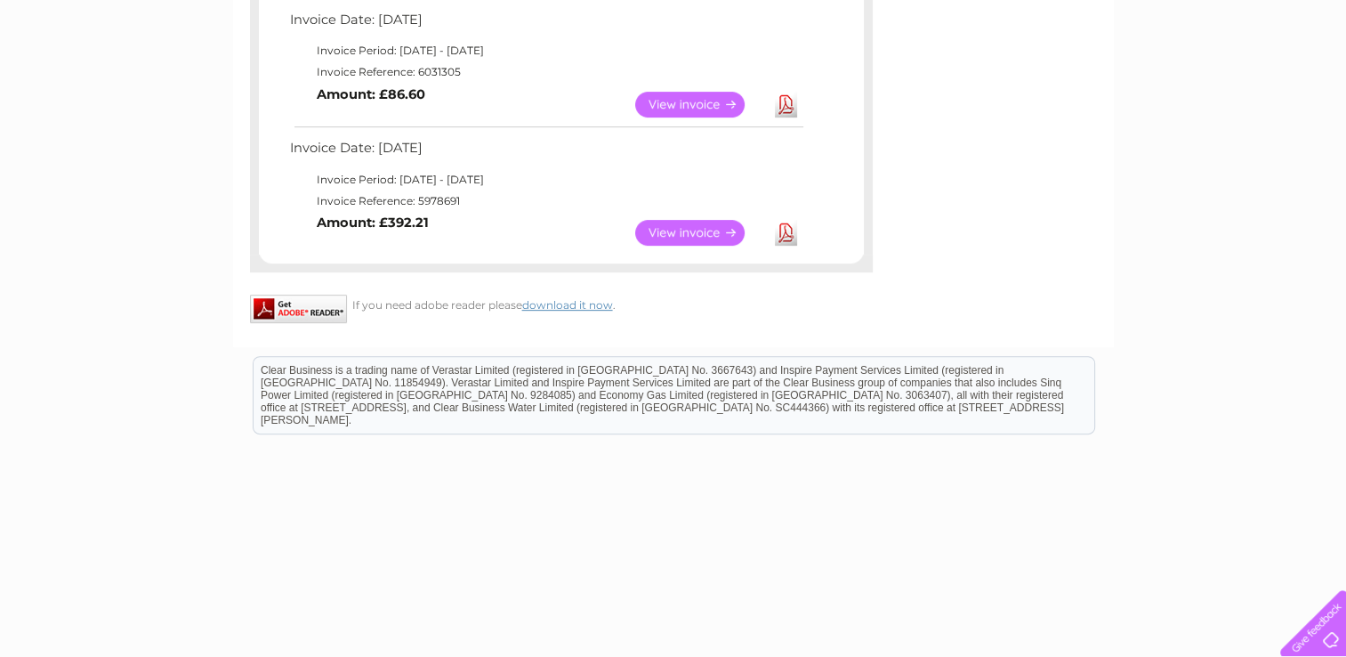
drag, startPoint x: 789, startPoint y: 108, endPoint x: 837, endPoint y: 107, distance: 47.2
click at [789, 108] on link "Download" at bounding box center [786, 105] width 22 height 26
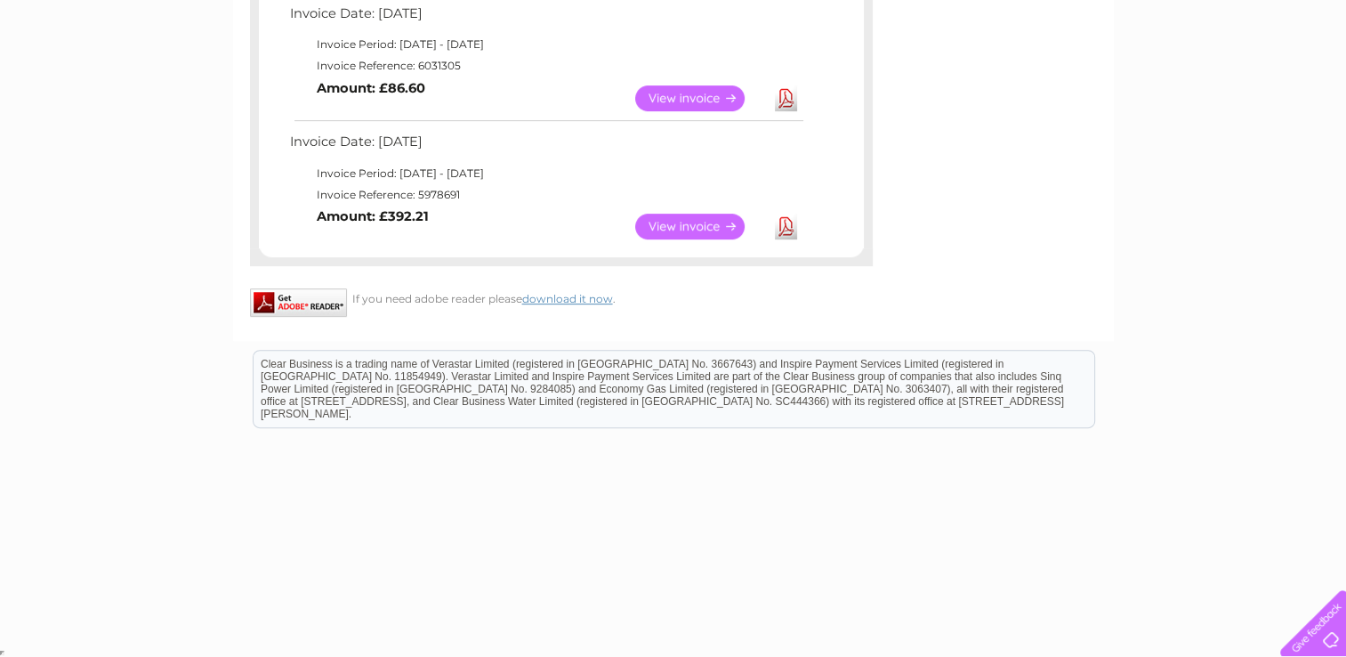
click at [786, 226] on link "Download" at bounding box center [786, 227] width 22 height 26
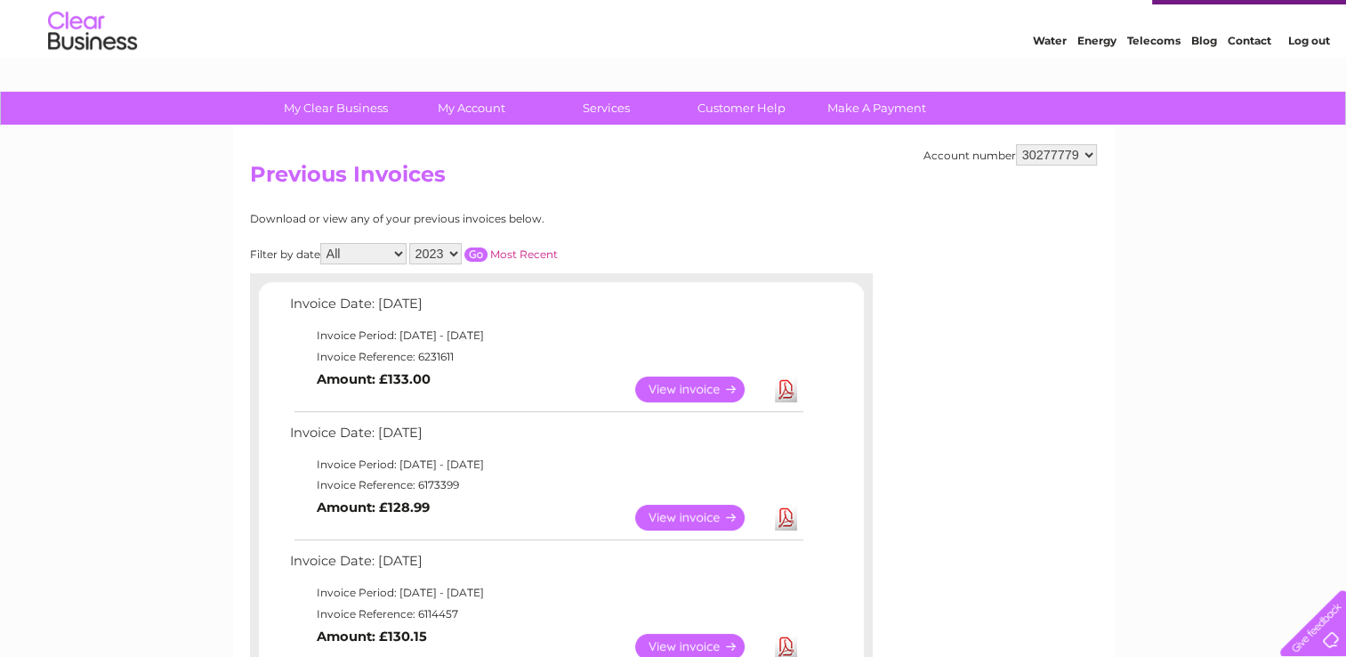
scroll to position [0, 0]
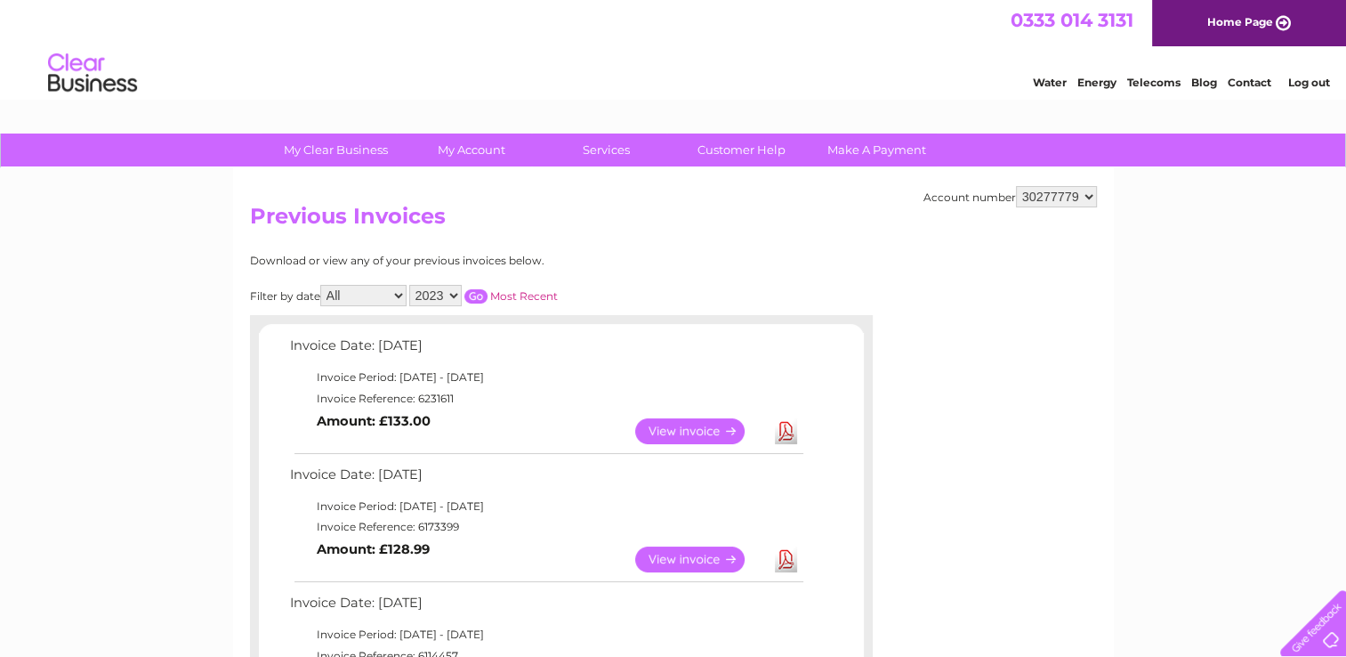
click at [450, 291] on select "2025 2024 2023" at bounding box center [435, 295] width 53 height 21
select select "2025"
click at [411, 285] on select "2025 2024 2023" at bounding box center [435, 295] width 53 height 21
click at [478, 299] on input "button" at bounding box center [476, 296] width 23 height 14
click at [717, 433] on link "View" at bounding box center [700, 431] width 131 height 26
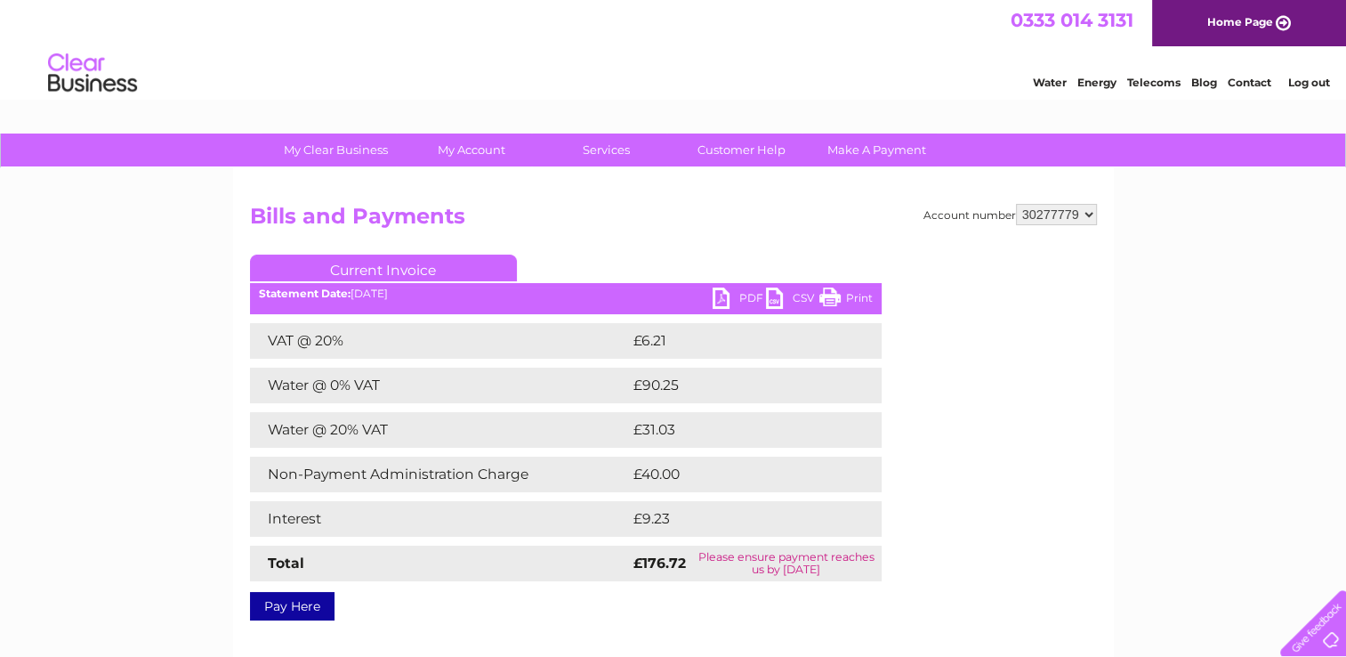
click at [310, 609] on link "Pay Here" at bounding box center [292, 606] width 85 height 28
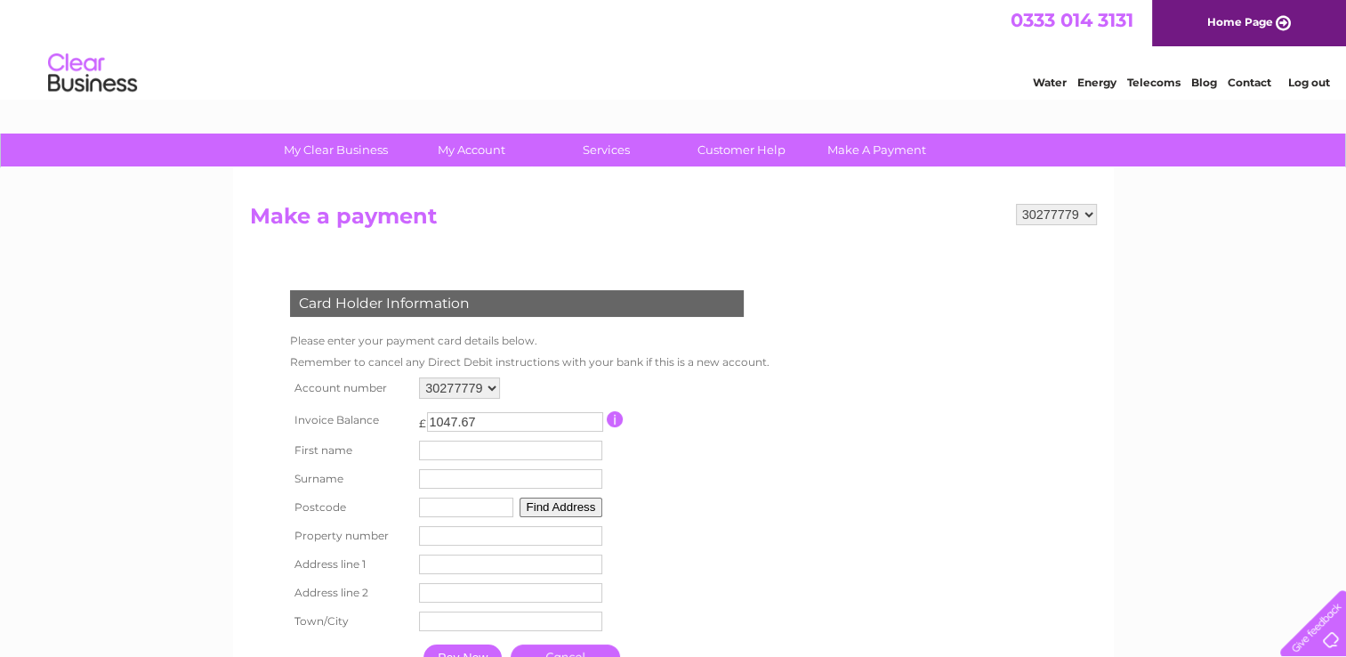
scroll to position [178, 0]
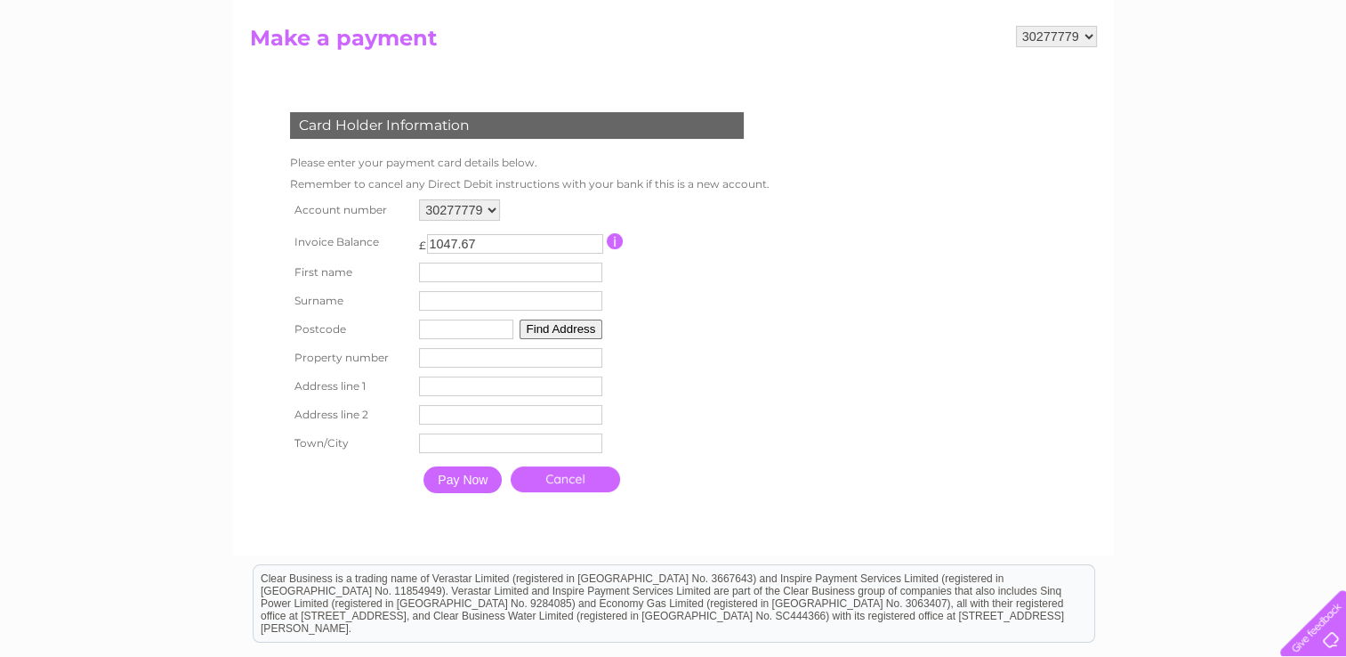
click at [585, 483] on link "Cancel" at bounding box center [565, 479] width 109 height 26
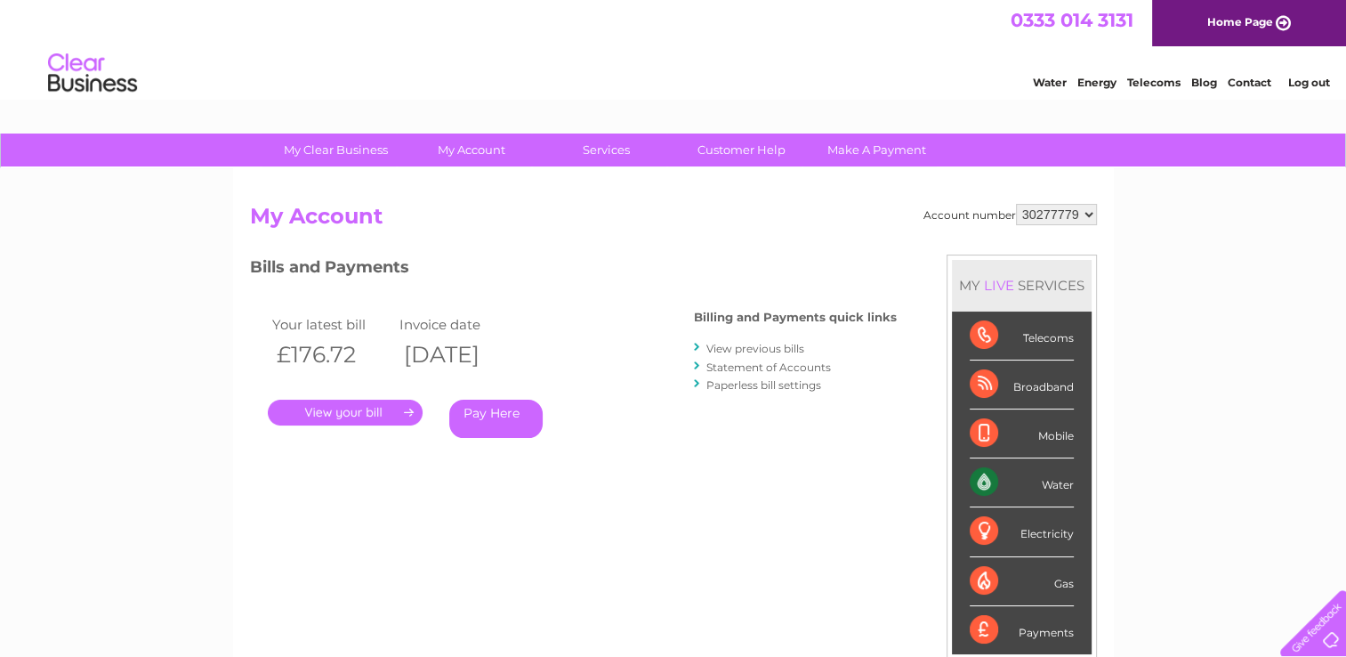
click at [1303, 77] on link "Log out" at bounding box center [1309, 82] width 42 height 13
